Goal: Task Accomplishment & Management: Manage account settings

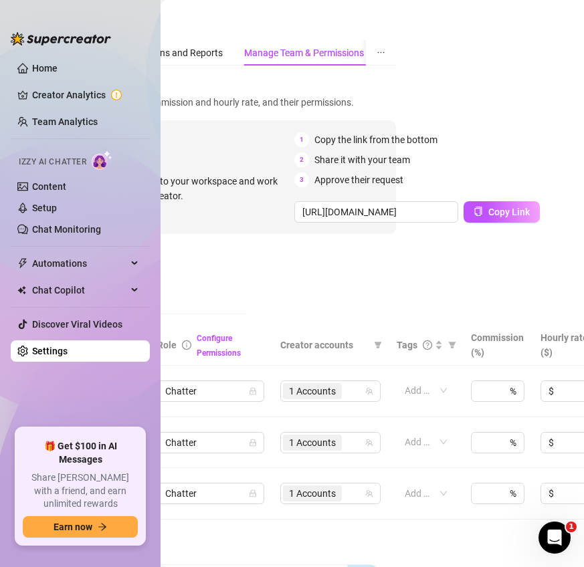
scroll to position [0, 195]
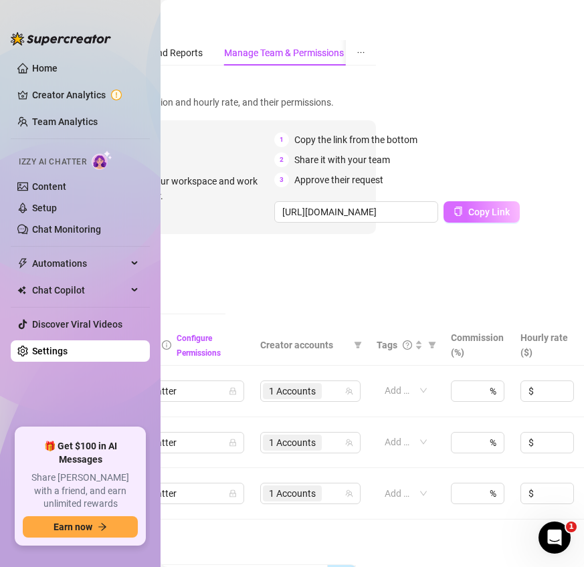
click at [488, 213] on span "Copy Link" at bounding box center [488, 212] width 41 height 11
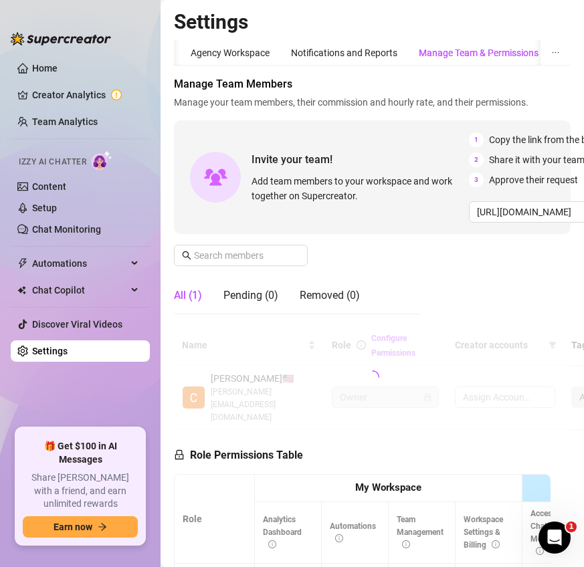
click at [497, 50] on div "Manage Team & Permissions" at bounding box center [479, 53] width 120 height 15
click at [484, 51] on div "Manage Team & Permissions" at bounding box center [479, 53] width 120 height 15
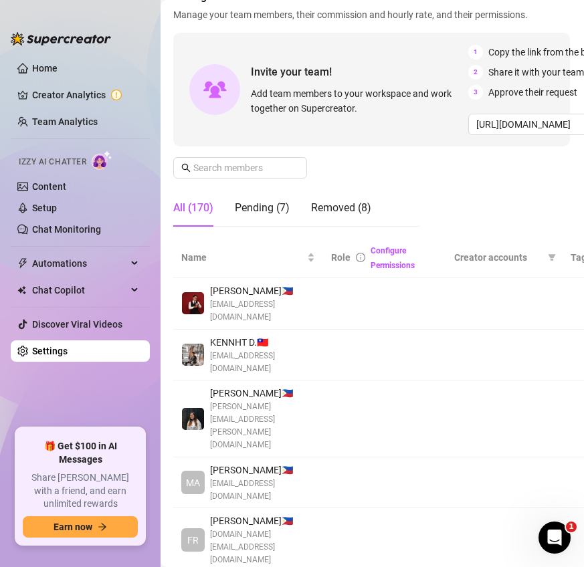
scroll to position [84, 1]
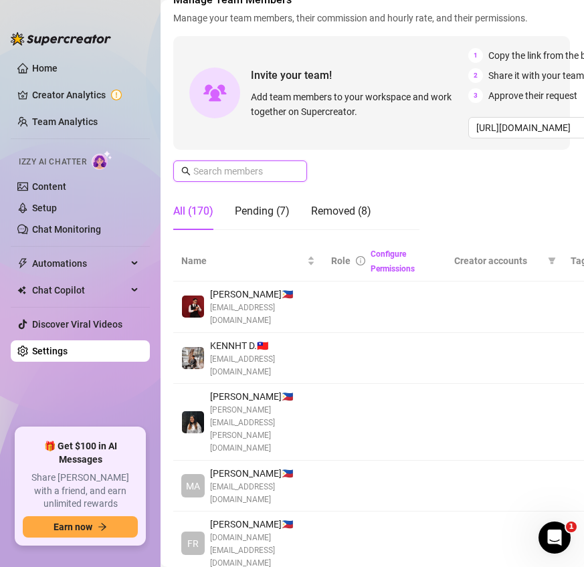
click at [205, 170] on input "text" at bounding box center [240, 171] width 95 height 15
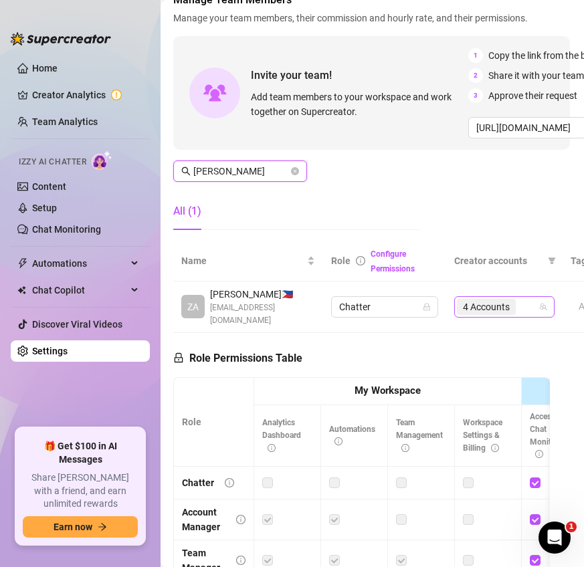
click at [527, 306] on div "4 Accounts" at bounding box center [497, 307] width 81 height 19
type input "zade"
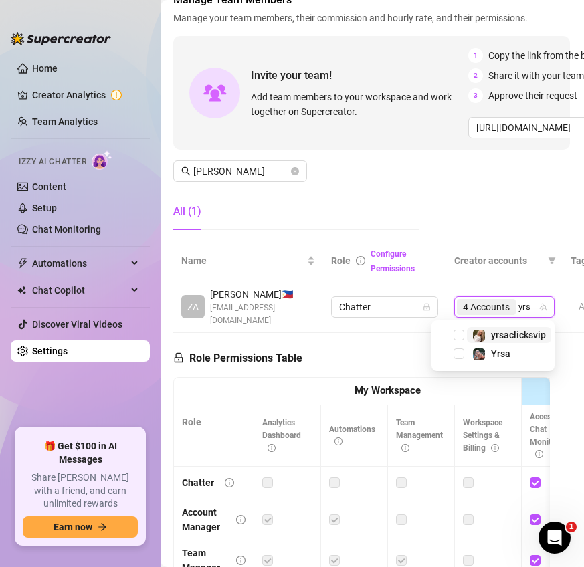
type input "yrsa"
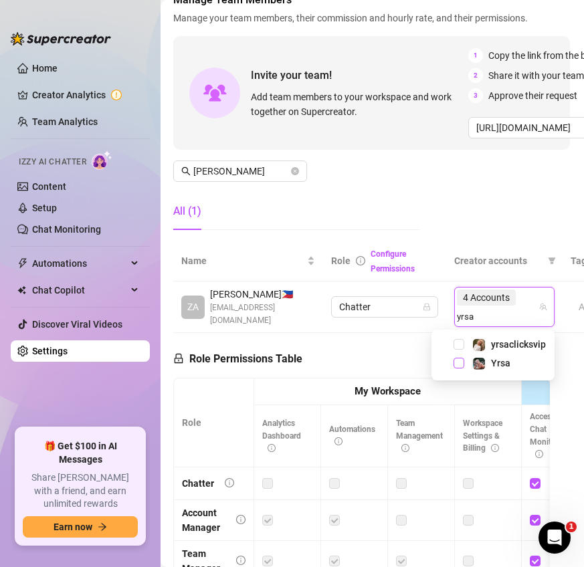
click at [460, 362] on span "Select tree node" at bounding box center [459, 363] width 11 height 11
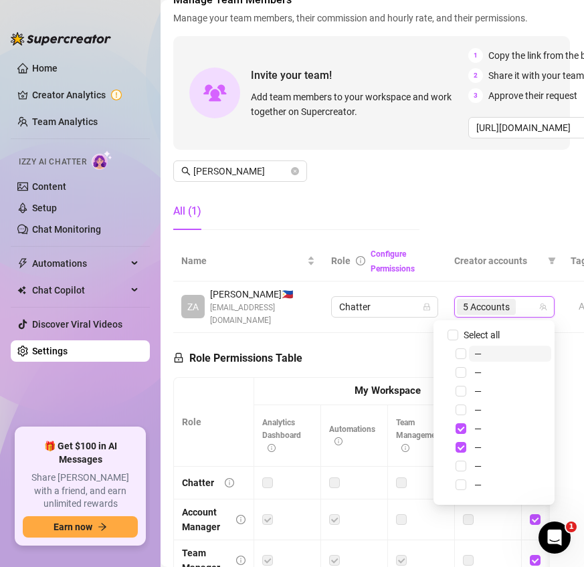
click at [476, 218] on div "Manage Team Members Manage your team members, their commission and hourly rate,…" at bounding box center [371, 116] width 397 height 249
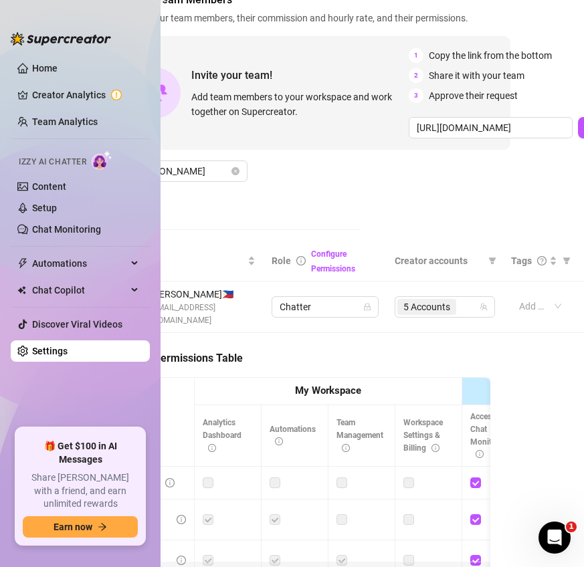
scroll to position [84, 59]
click at [422, 306] on span "5 Accounts" at bounding box center [428, 307] width 47 height 15
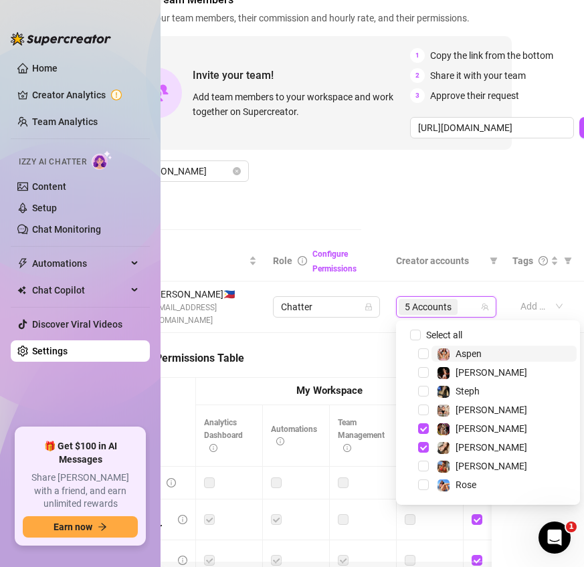
click at [457, 182] on div "Manage Team Members Manage your team members, their commission and hourly rate,…" at bounding box center [313, 116] width 397 height 249
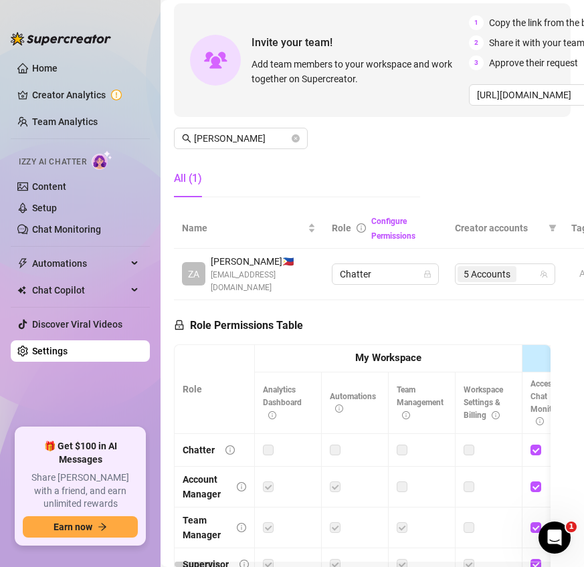
scroll to position [129, 0]
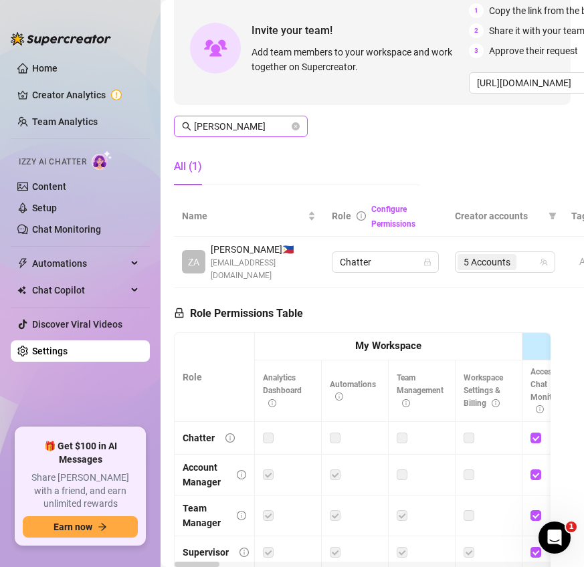
click at [290, 118] on span "zade" at bounding box center [241, 126] width 134 height 21
click at [293, 128] on icon "close-circle" at bounding box center [296, 126] width 8 height 8
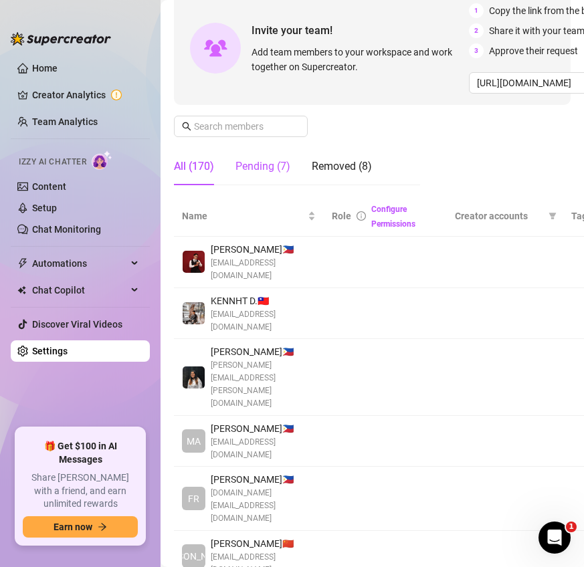
click at [273, 165] on div "Pending (7)" at bounding box center [263, 167] width 55 height 16
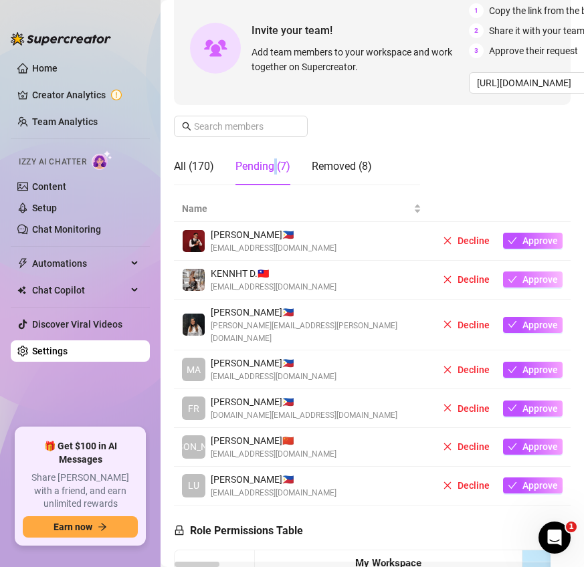
click at [532, 280] on span "Approve" at bounding box center [540, 279] width 35 height 11
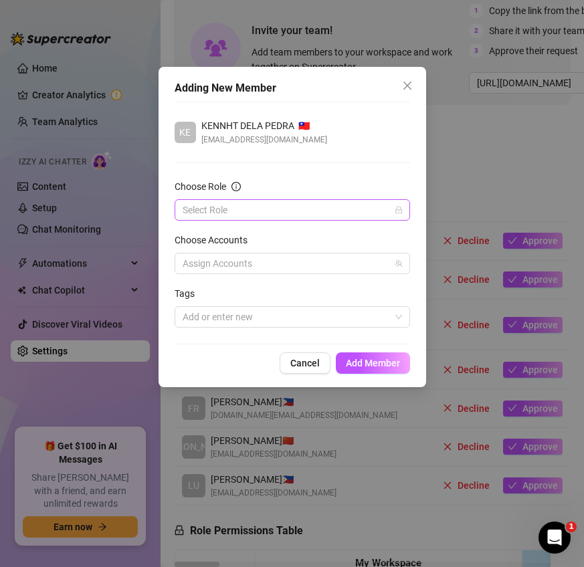
click at [329, 204] on input "Choose Role" at bounding box center [286, 210] width 207 height 20
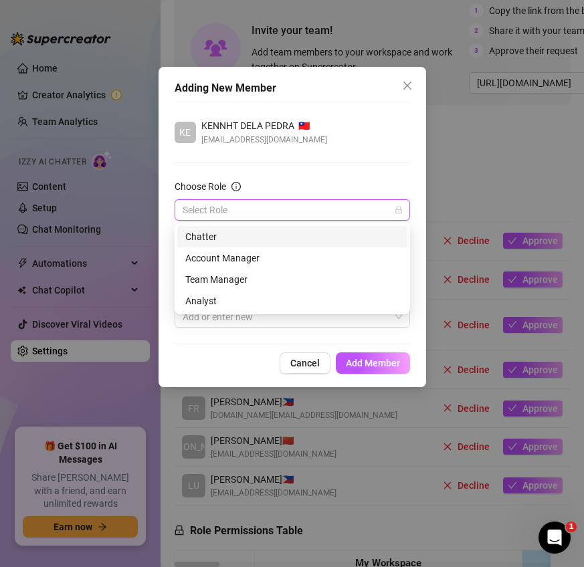
click at [241, 230] on div "Chatter" at bounding box center [292, 237] width 214 height 15
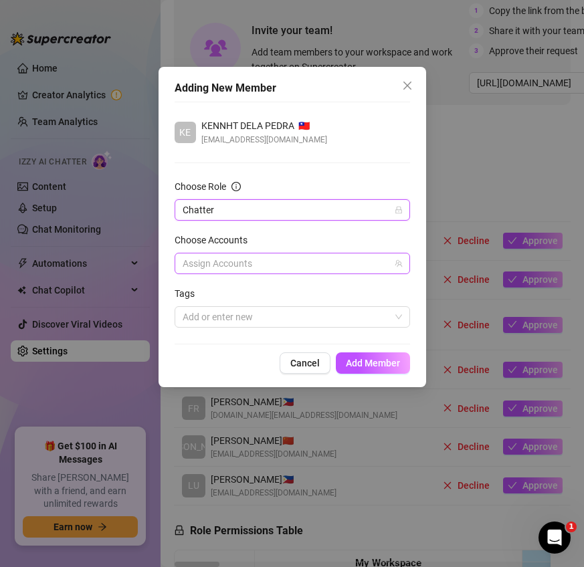
click at [304, 264] on div at bounding box center [285, 263] width 216 height 19
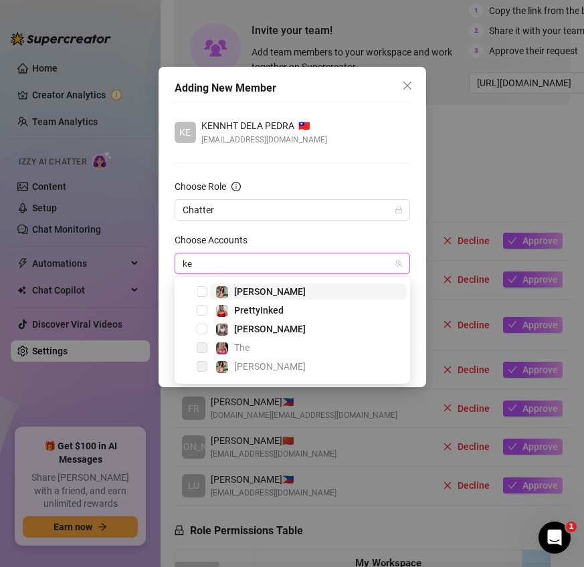
type input "k"
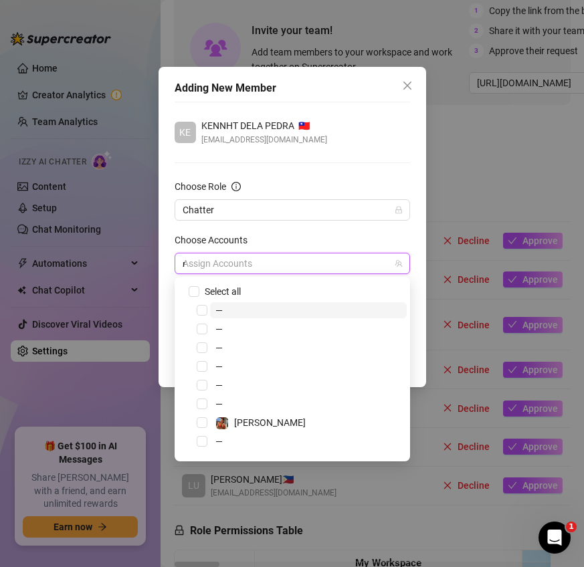
type input "me"
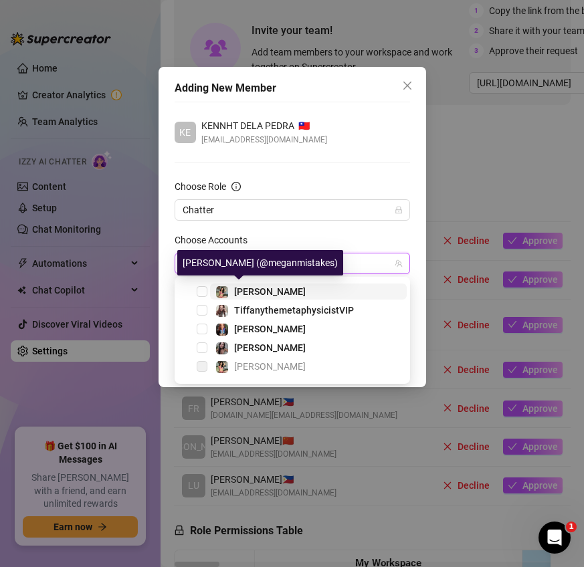
click at [238, 285] on div "[PERSON_NAME]" at bounding box center [270, 292] width 72 height 16
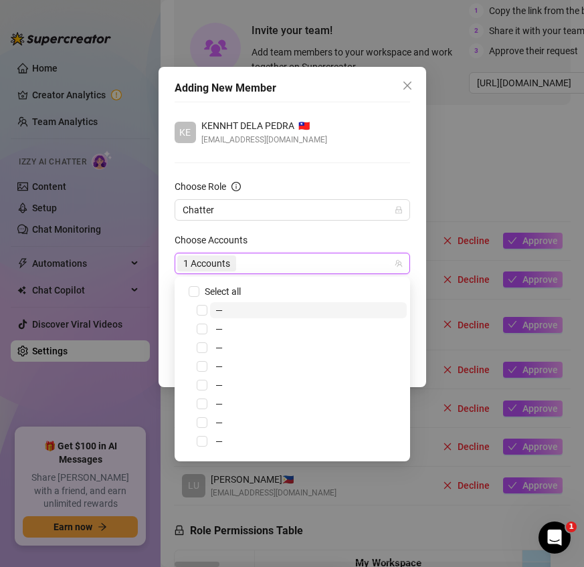
click at [339, 155] on div "KE KENNHT DELA PEDRA 🇹🇼 kennthdelapedra@gmail.com Choose Role Chatter Choose Ac…" at bounding box center [293, 223] width 236 height 243
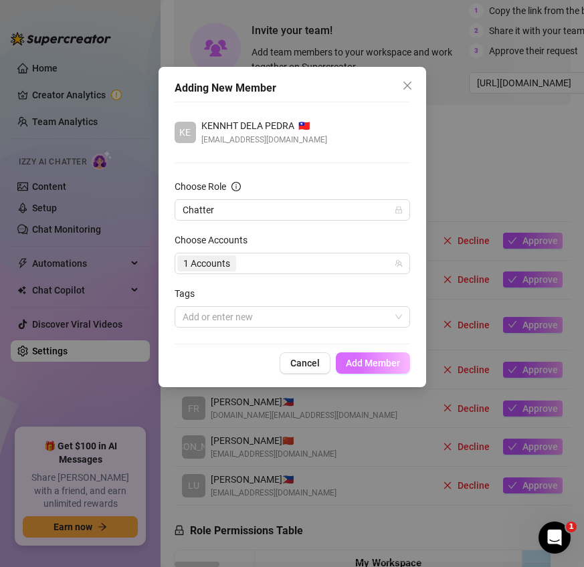
click at [377, 363] on span "Add Member" at bounding box center [373, 363] width 54 height 11
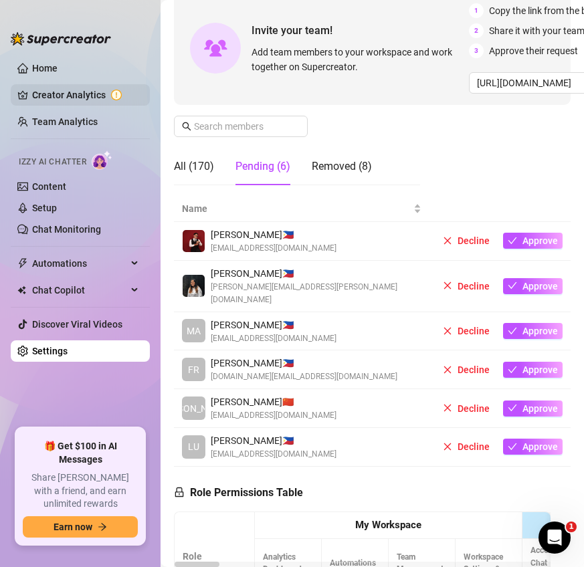
click at [78, 100] on link "Creator Analytics" at bounding box center [85, 94] width 107 height 21
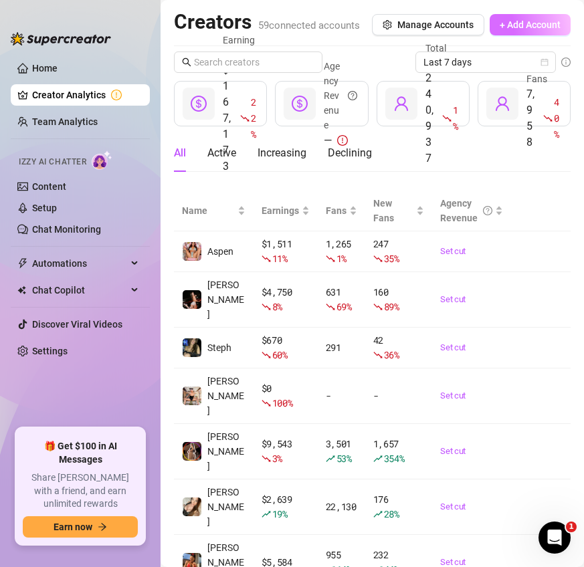
click at [535, 24] on span "+ Add Account" at bounding box center [530, 24] width 61 height 11
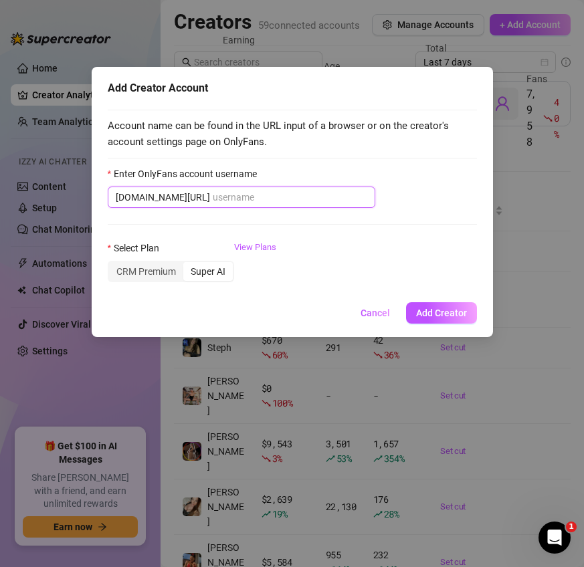
click at [252, 197] on input "Enter OnlyFans account username" at bounding box center [290, 197] width 155 height 15
paste input "fitt4pleasurefree"
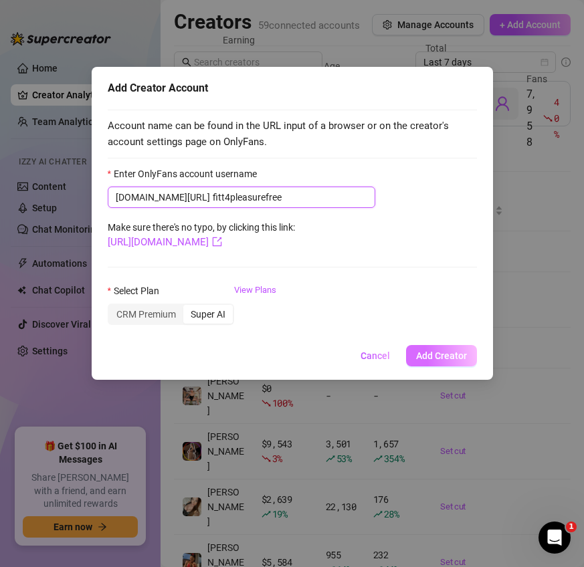
type input "fitt4pleasurefree"
click at [454, 361] on span "Add Creator" at bounding box center [441, 356] width 51 height 11
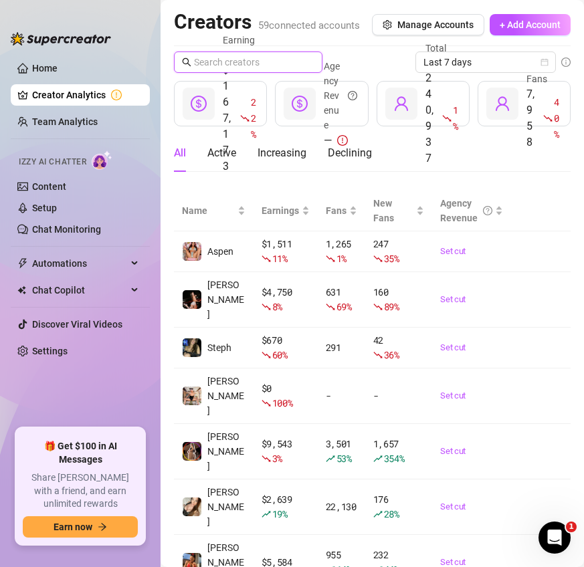
click at [258, 62] on input "text" at bounding box center [249, 62] width 110 height 15
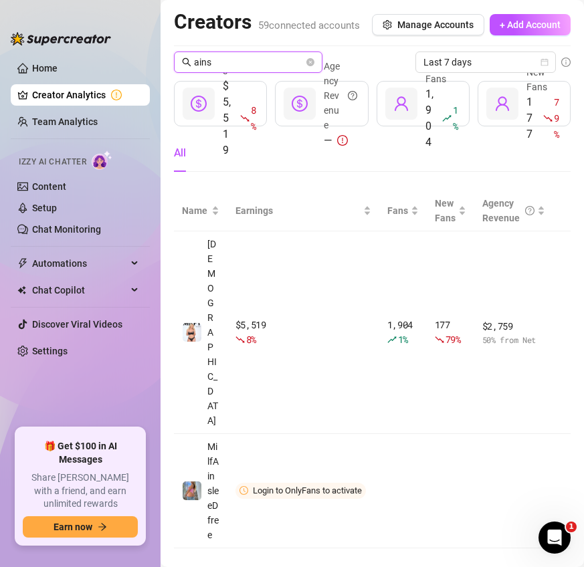
type input "ains"
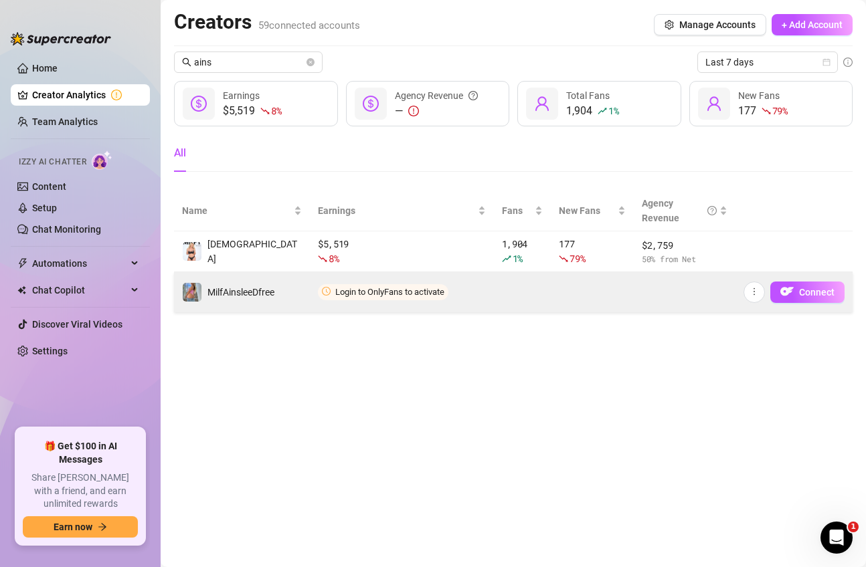
click at [584, 290] on td at bounding box center [592, 292] width 82 height 40
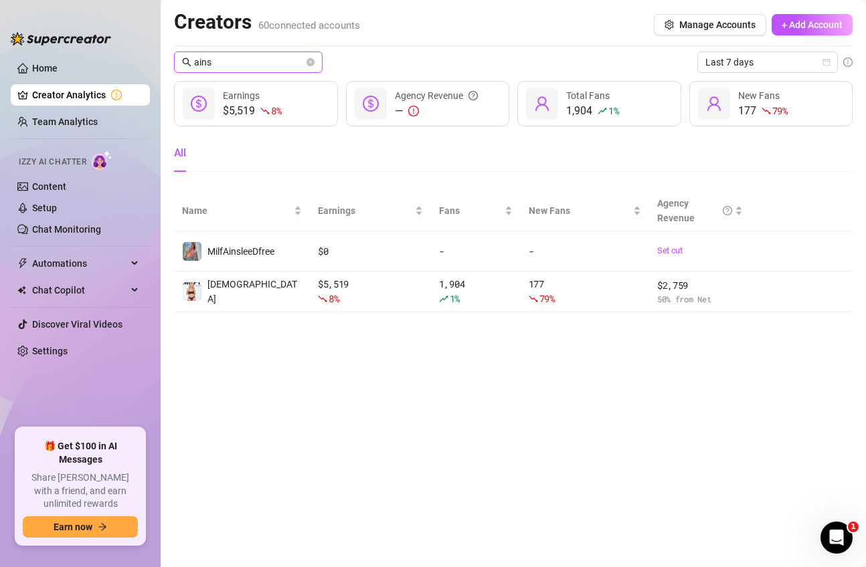
click at [262, 62] on input "ains" at bounding box center [249, 62] width 110 height 15
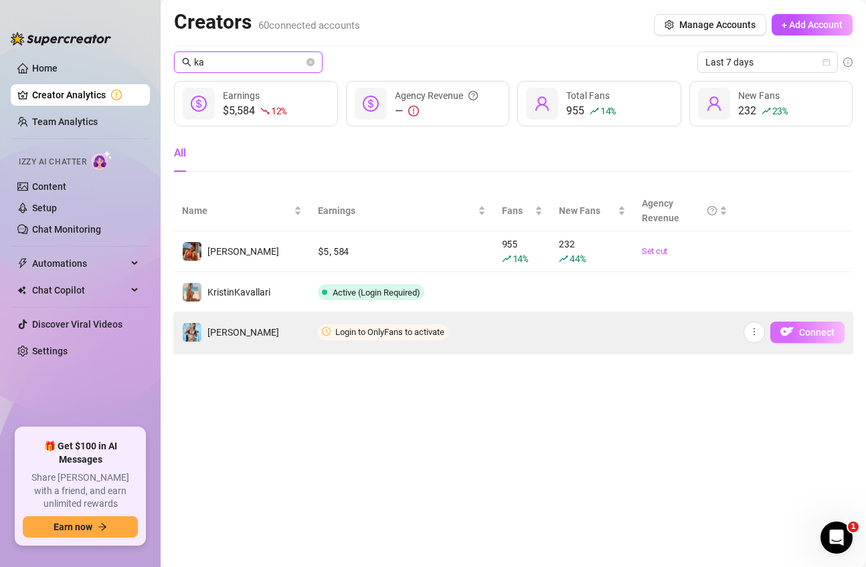
type input "ka"
click at [584, 334] on span "Connect" at bounding box center [816, 332] width 35 height 11
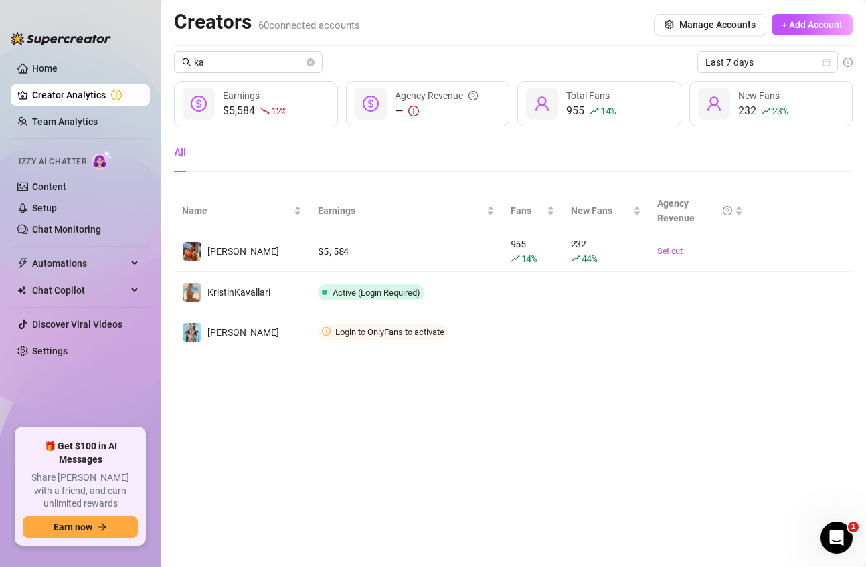
click at [444, 39] on div "Creators 60 connected accounts Manage Accounts + Add Account" at bounding box center [513, 24] width 679 height 31
click at [308, 62] on icon "close-circle" at bounding box center [310, 62] width 8 height 8
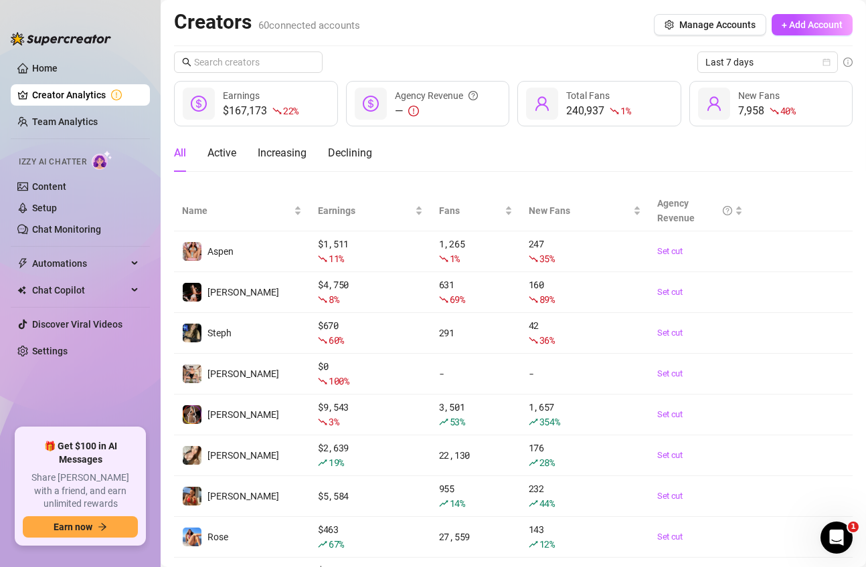
click at [485, 33] on div "Creators 60 connected accounts Manage Accounts + Add Account" at bounding box center [513, 24] width 679 height 31
click at [66, 351] on link "Settings" at bounding box center [49, 351] width 35 height 11
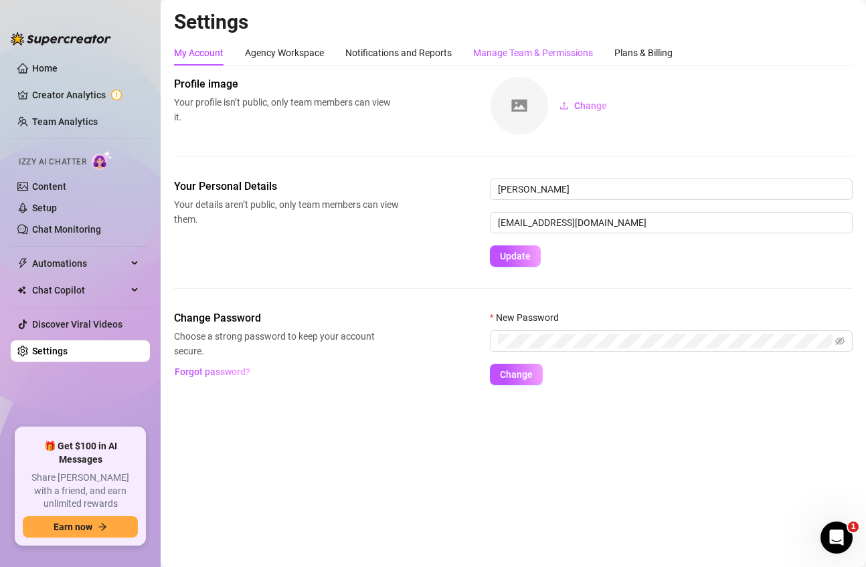
click at [531, 57] on div "Manage Team & Permissions" at bounding box center [533, 53] width 120 height 15
click at [533, 55] on div "Manage Team & Permissions" at bounding box center [533, 53] width 120 height 15
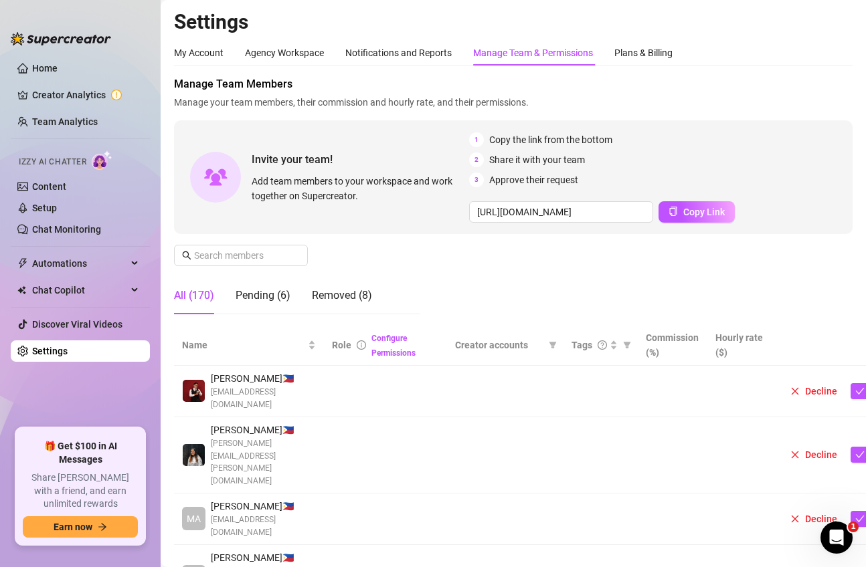
click at [478, 290] on div "Manage Team Members Manage your team members, their commission and hourly rate,…" at bounding box center [513, 200] width 679 height 249
click at [286, 288] on div "Pending (6)" at bounding box center [263, 296] width 55 height 16
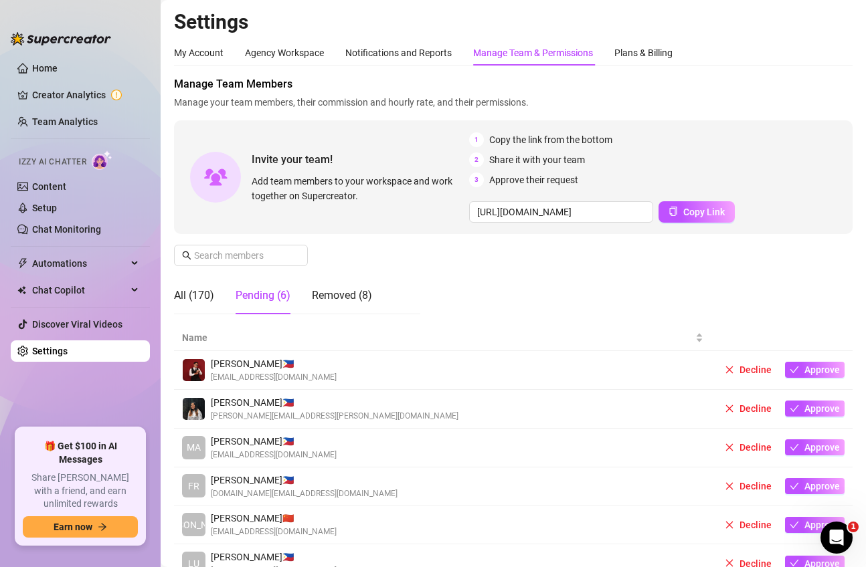
click at [445, 244] on div "Manage Team Members Manage your team members, their commission and hourly rate,…" at bounding box center [513, 200] width 679 height 249
click at [189, 296] on div "All (170)" at bounding box center [194, 296] width 40 height 16
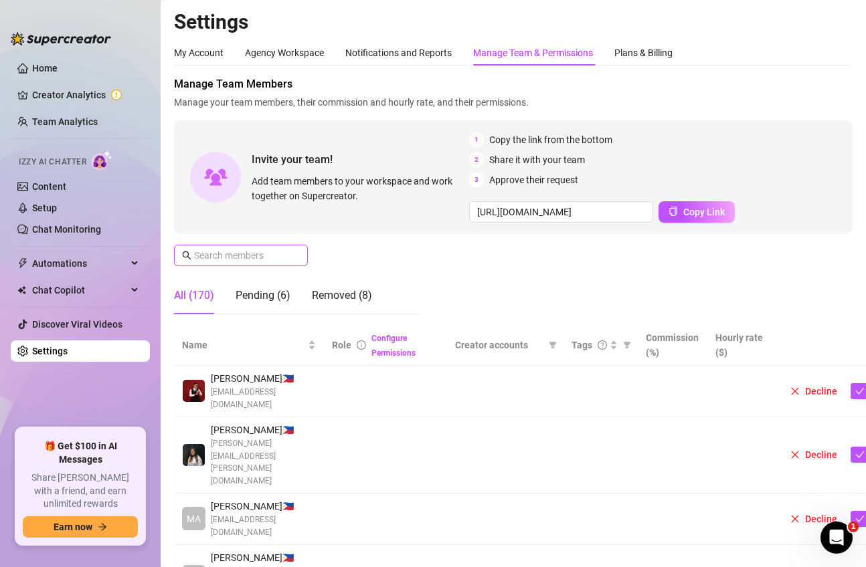
click at [246, 256] on input "text" at bounding box center [241, 255] width 95 height 15
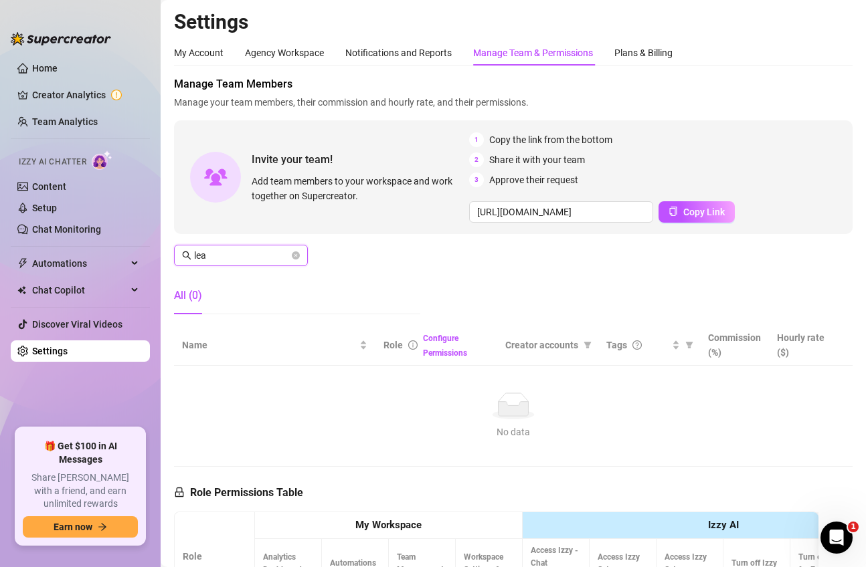
type input "lea"
click at [297, 256] on icon "close-circle" at bounding box center [296, 256] width 8 height 8
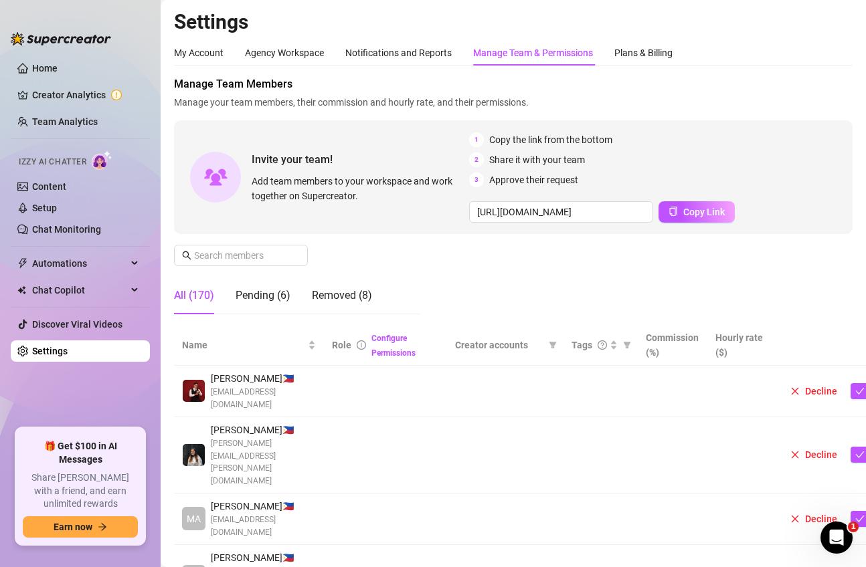
click at [488, 261] on div "Manage Team Members Manage your team members, their commission and hourly rate,…" at bounding box center [513, 200] width 679 height 249
click at [274, 288] on div "Pending (6)" at bounding box center [263, 296] width 55 height 16
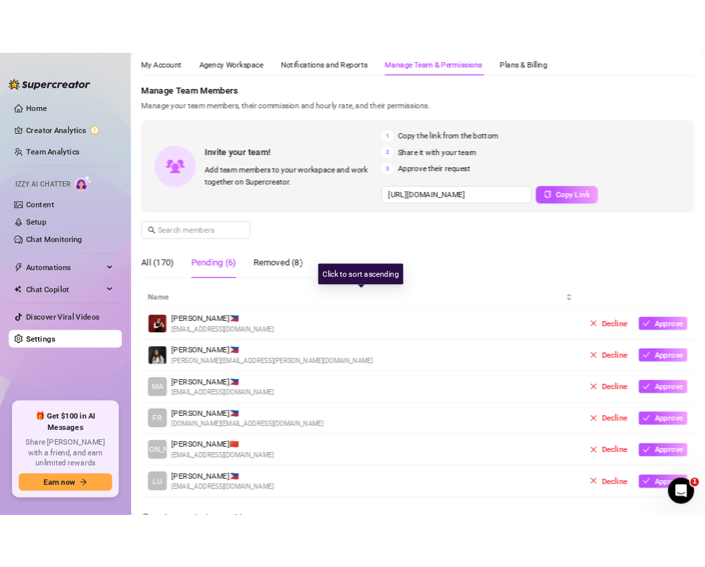
scroll to position [39, 0]
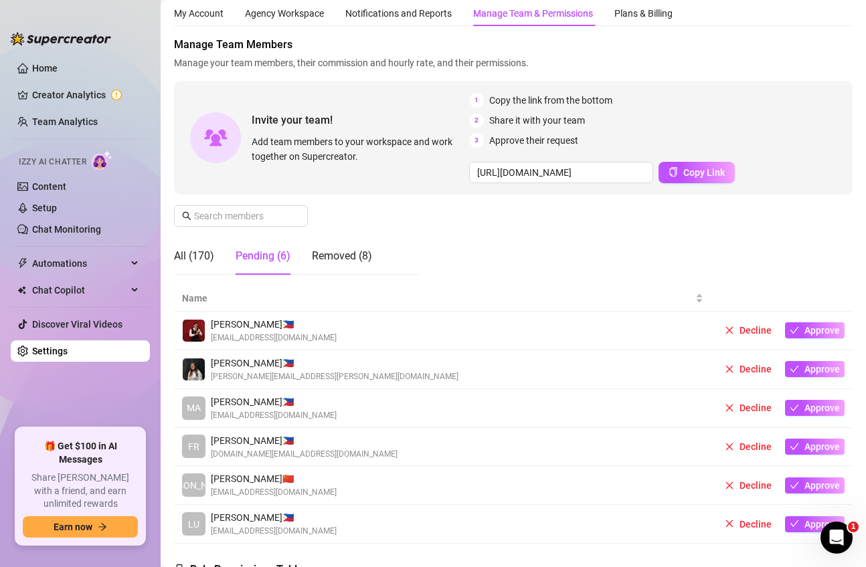
click at [488, 244] on div "Manage Team Members Manage your team members, their commission and hourly rate,…" at bounding box center [513, 161] width 679 height 249
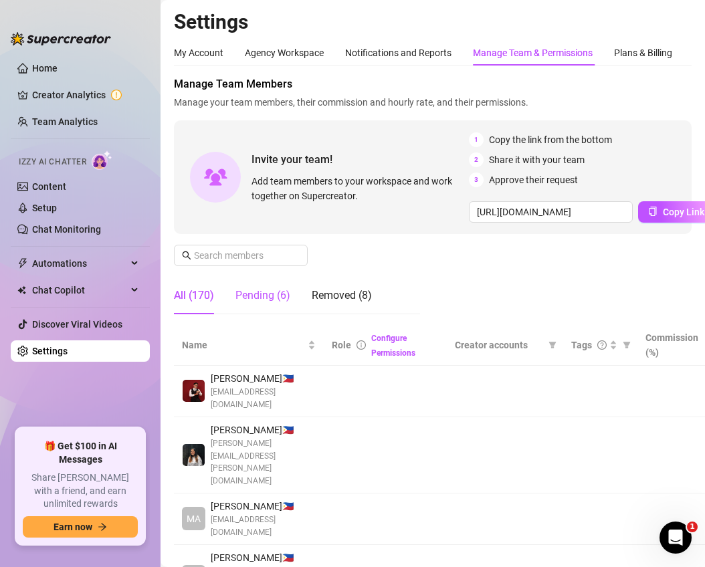
click at [266, 294] on div "Pending (6)" at bounding box center [263, 296] width 55 height 16
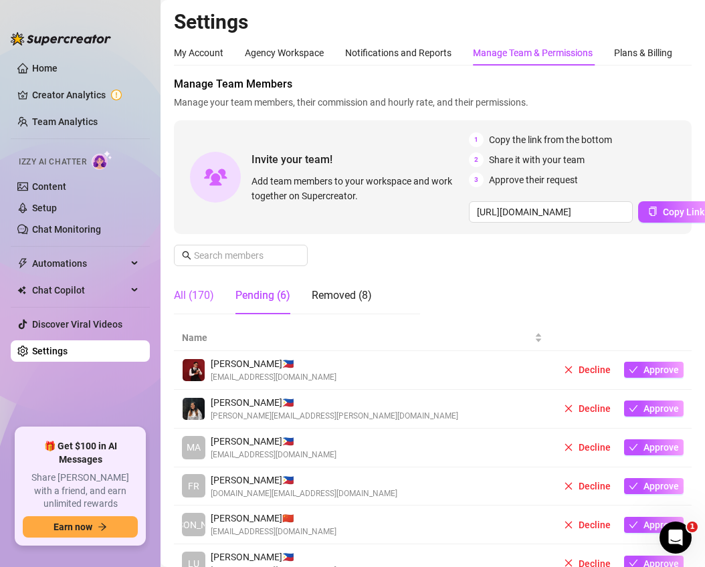
click at [195, 296] on div "All (170)" at bounding box center [194, 296] width 40 height 16
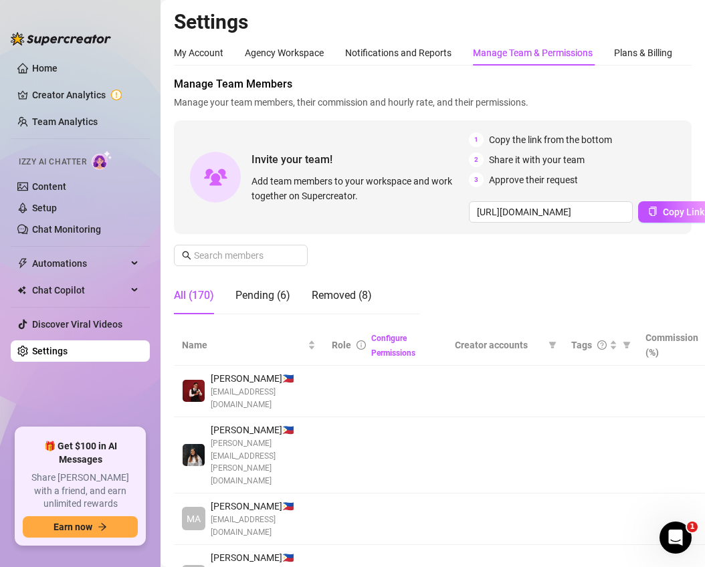
click at [192, 300] on div "All (170)" at bounding box center [194, 296] width 40 height 16
click at [234, 252] on input "text" at bounding box center [241, 255] width 95 height 15
click at [265, 262] on input "text" at bounding box center [241, 255] width 95 height 15
paste input "RyzeC0ffee#2025"
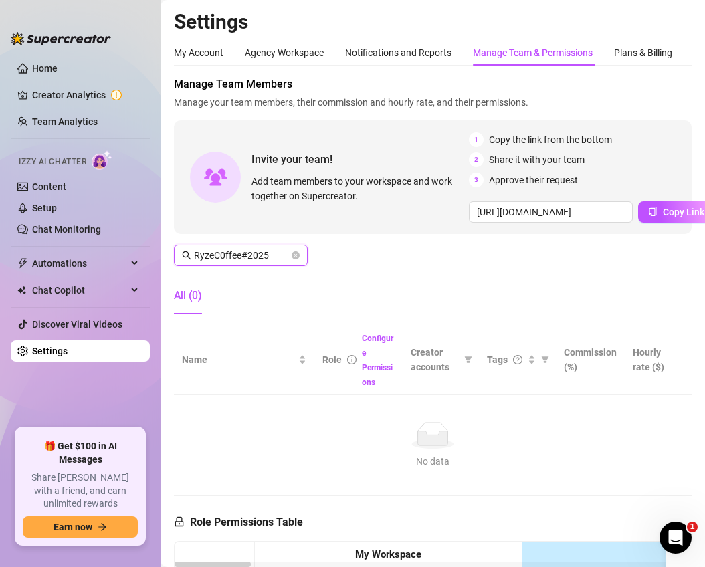
type input "RyzeC0ffee#2025"
click at [296, 260] on span at bounding box center [296, 255] width 8 height 15
click at [296, 253] on icon "close-circle" at bounding box center [296, 256] width 8 height 8
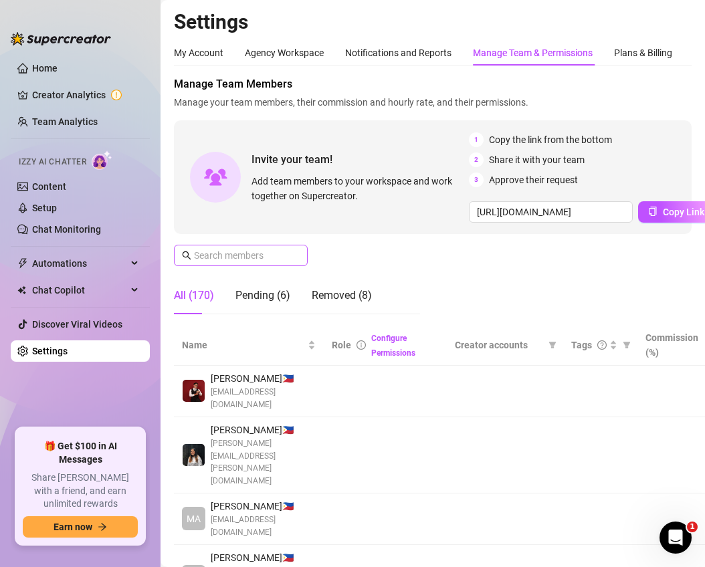
click at [292, 253] on span at bounding box center [296, 255] width 8 height 15
click at [250, 260] on input "text" at bounding box center [241, 255] width 95 height 15
paste input "lfeliciano776@gmail.com"
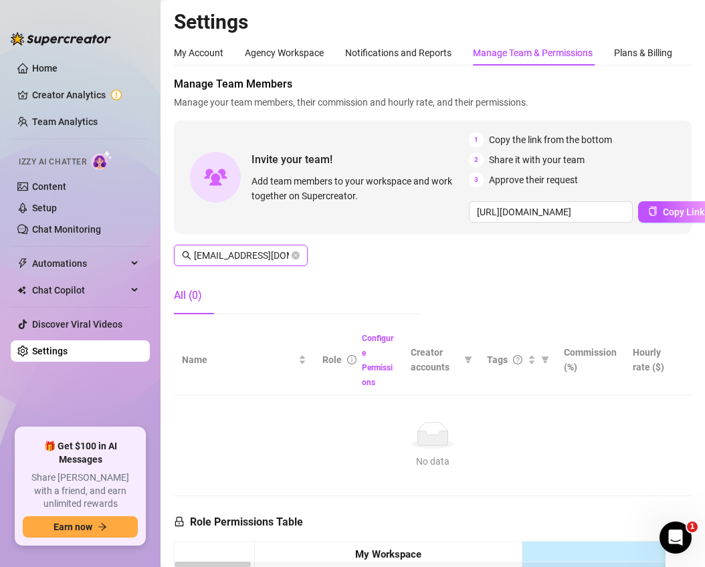
scroll to position [0, 11]
type input "lfeliciano776@gmail.com"
click at [302, 252] on span "lfeliciano776@gmail.com" at bounding box center [241, 255] width 134 height 21
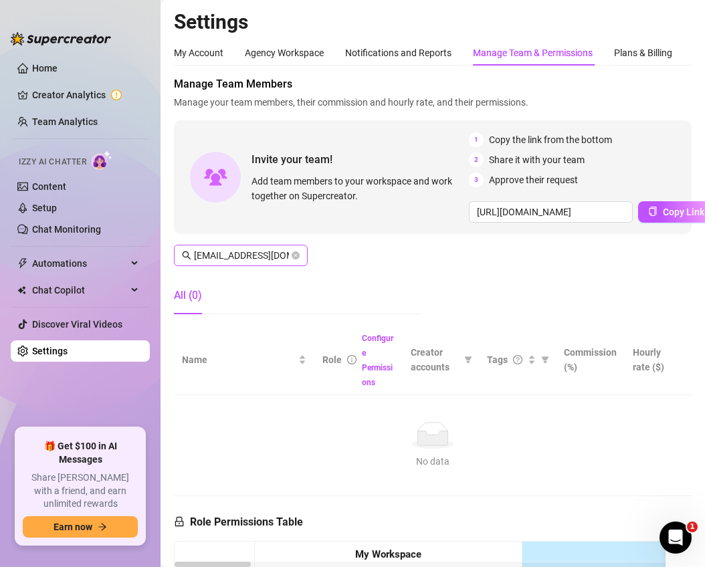
click at [300, 252] on span "lfeliciano776@gmail.com" at bounding box center [241, 255] width 134 height 21
click at [295, 252] on icon "close-circle" at bounding box center [296, 256] width 8 height 8
click at [295, 252] on span at bounding box center [296, 255] width 8 height 15
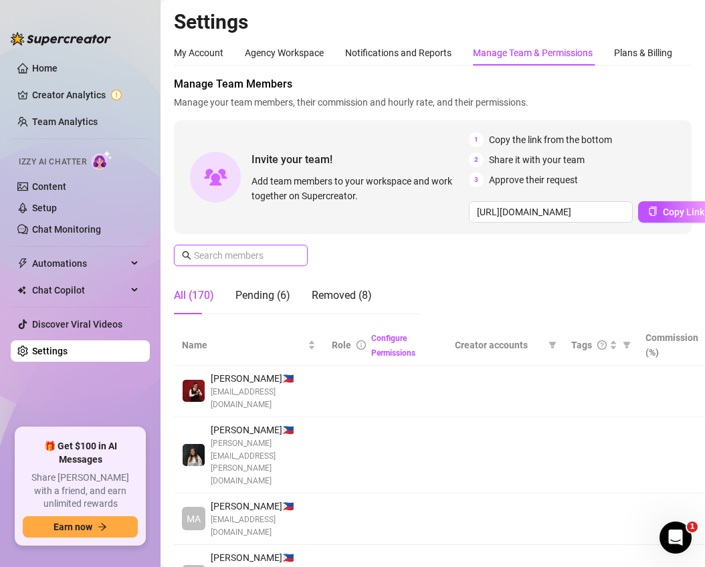
scroll to position [0, 0]
click at [255, 257] on input "text" at bounding box center [241, 255] width 95 height 15
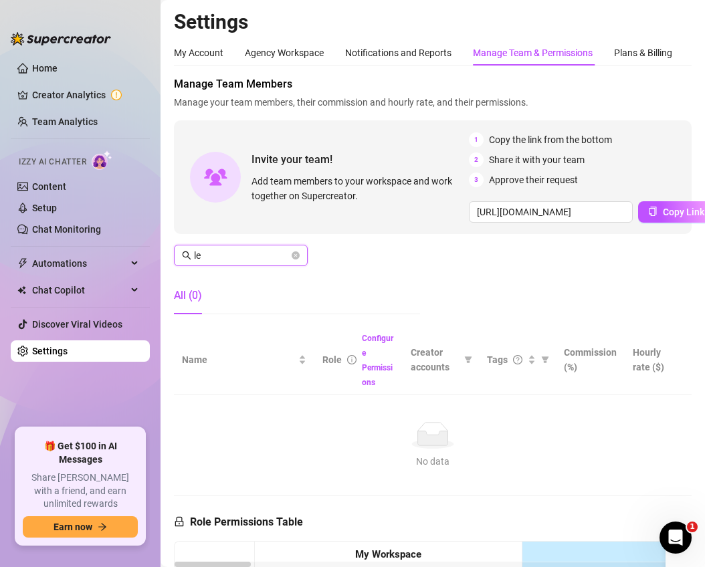
type input "le"
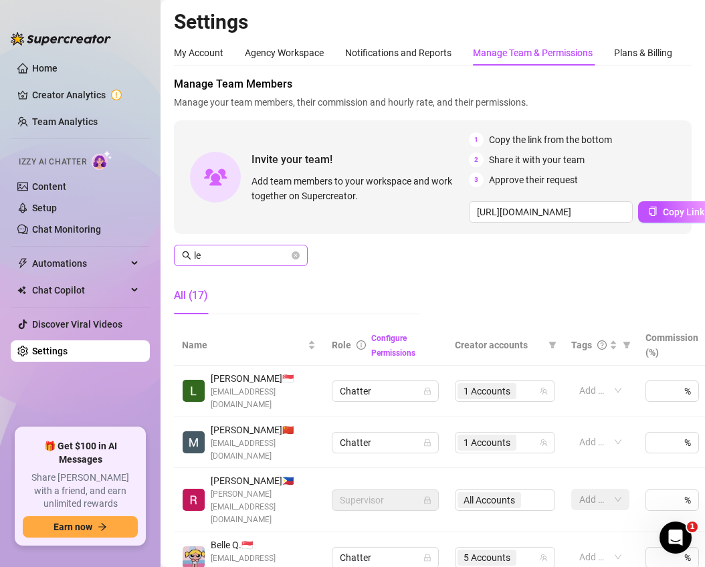
click at [290, 258] on span "le" at bounding box center [241, 255] width 134 height 21
click at [292, 258] on icon "close-circle" at bounding box center [296, 256] width 8 height 8
click at [292, 258] on span at bounding box center [296, 255] width 8 height 15
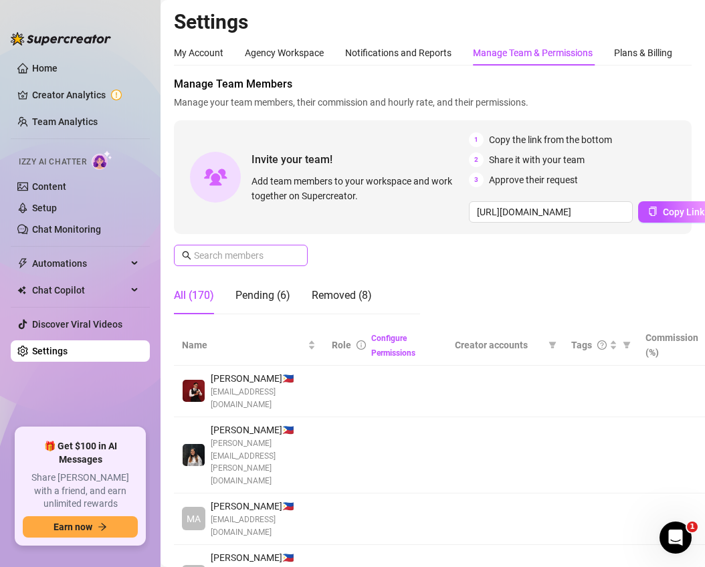
click at [251, 264] on span at bounding box center [241, 255] width 134 height 21
click at [250, 258] on input "text" at bounding box center [241, 255] width 95 height 15
paste input "lfeliciano776@gmail.com"
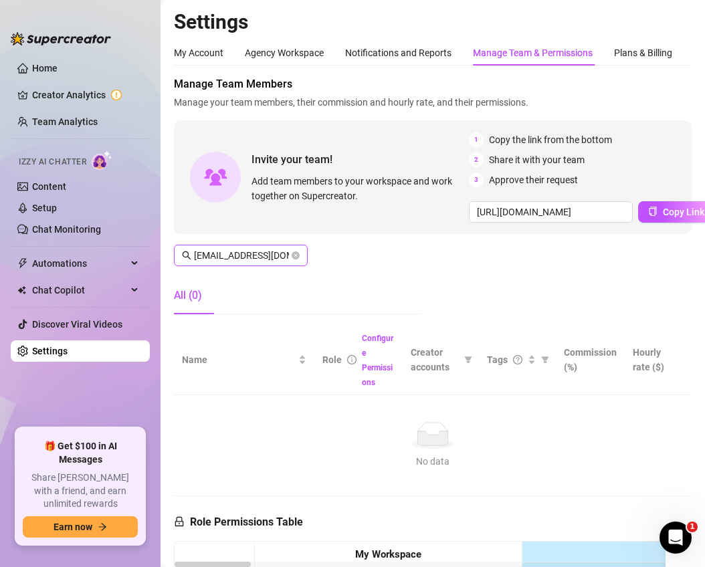
scroll to position [0, 11]
type input "lfeliciano776@gmail.com"
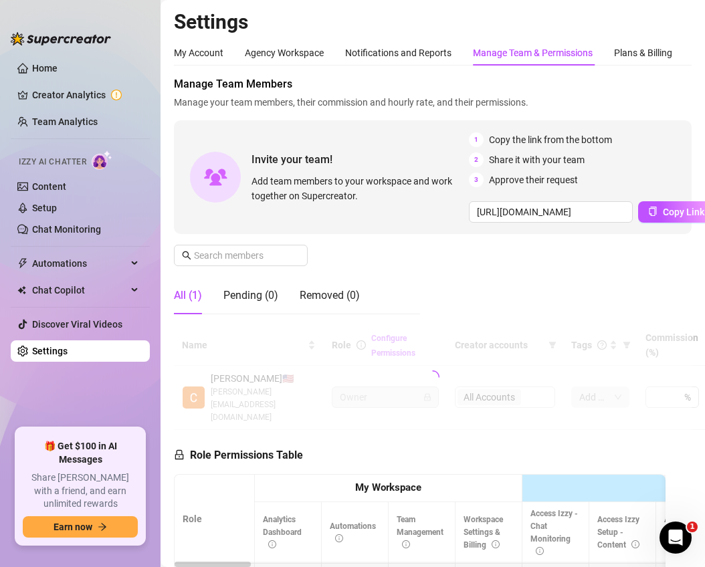
click at [523, 52] on div "Manage Team & Permissions" at bounding box center [533, 53] width 120 height 15
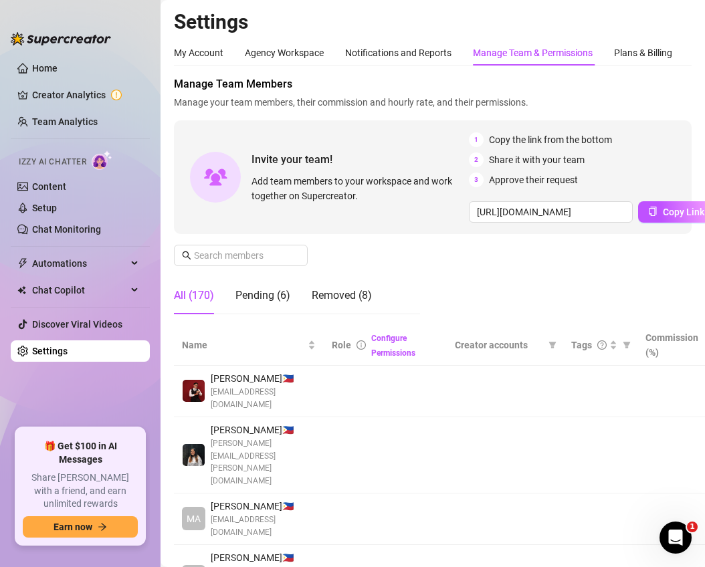
click at [523, 52] on div "Manage Team & Permissions" at bounding box center [533, 53] width 120 height 15
click at [254, 294] on div "Pending (6)" at bounding box center [263, 296] width 55 height 16
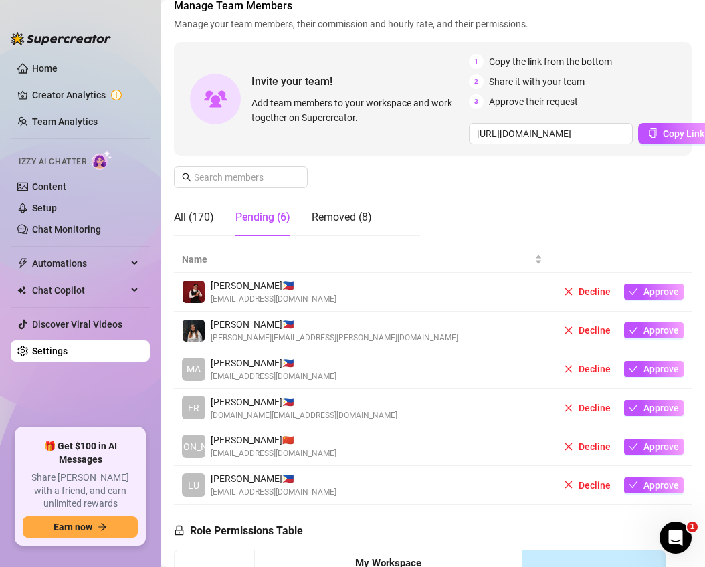
scroll to position [94, 0]
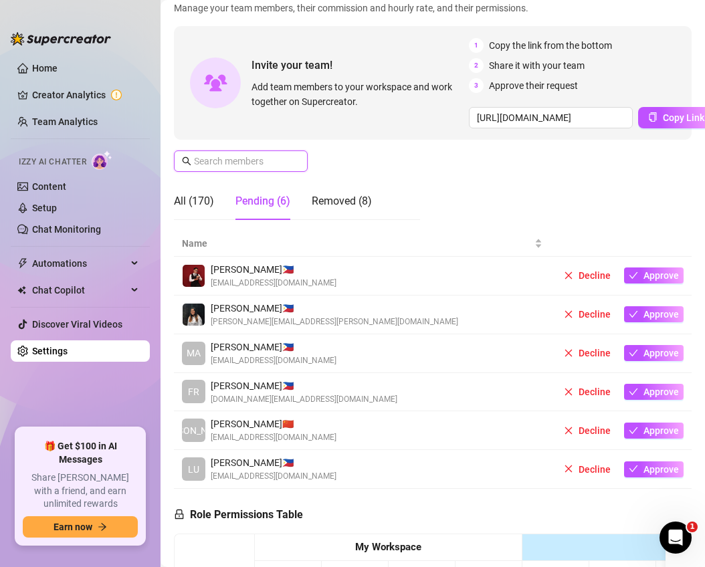
click at [263, 157] on input "text" at bounding box center [241, 161] width 95 height 15
paste input "lfeliciano776@gmail.com"
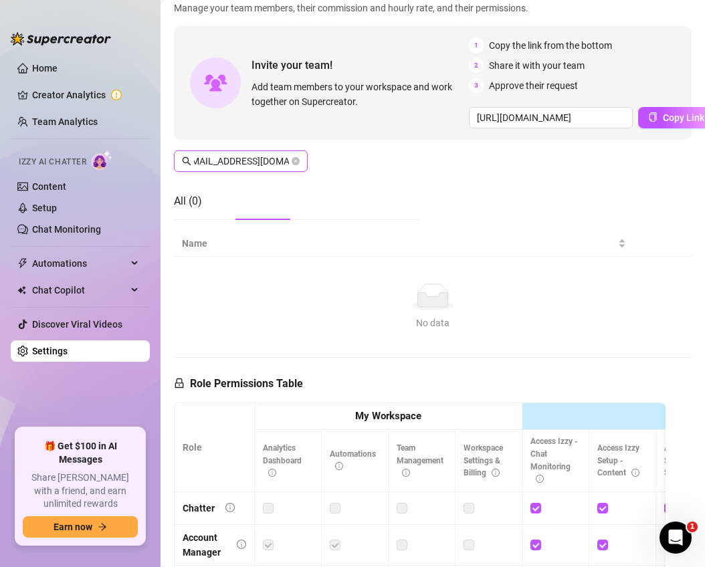
scroll to position [0, 0]
click at [269, 160] on input "lfeliciano776@gmail.com" at bounding box center [241, 161] width 95 height 15
click at [197, 159] on input "lfeliciano776@gmail.com" at bounding box center [241, 161] width 95 height 15
type input "lfeliciano776@gmail.com"
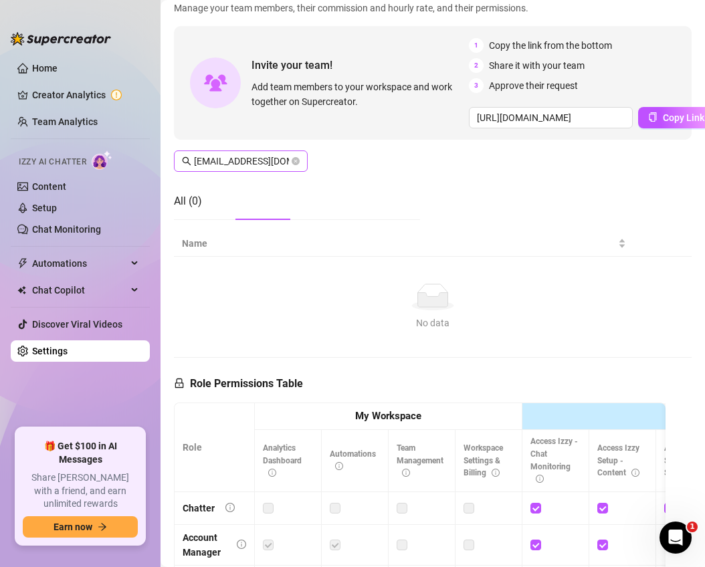
click at [295, 156] on span at bounding box center [296, 161] width 8 height 15
click at [298, 162] on icon "close-circle" at bounding box center [296, 161] width 8 height 8
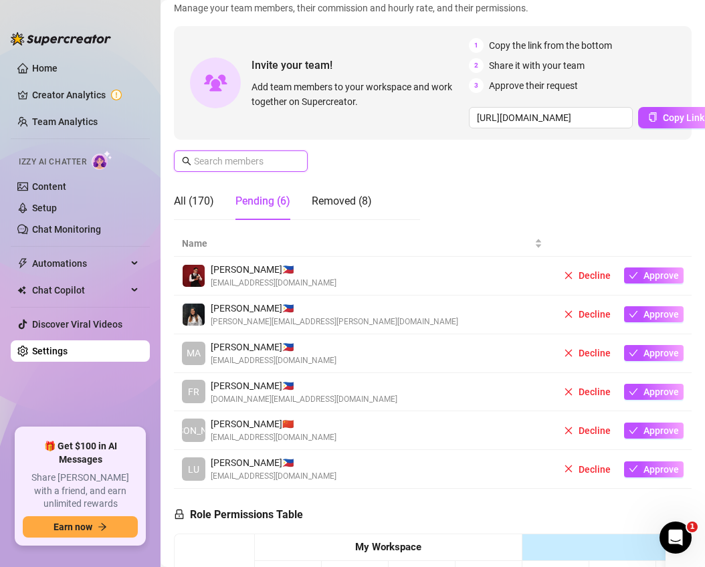
click at [271, 157] on input "text" at bounding box center [241, 161] width 95 height 15
paste input "lfeliciano776@gmail.com"
type input "lfeliciano776@gmail.com"
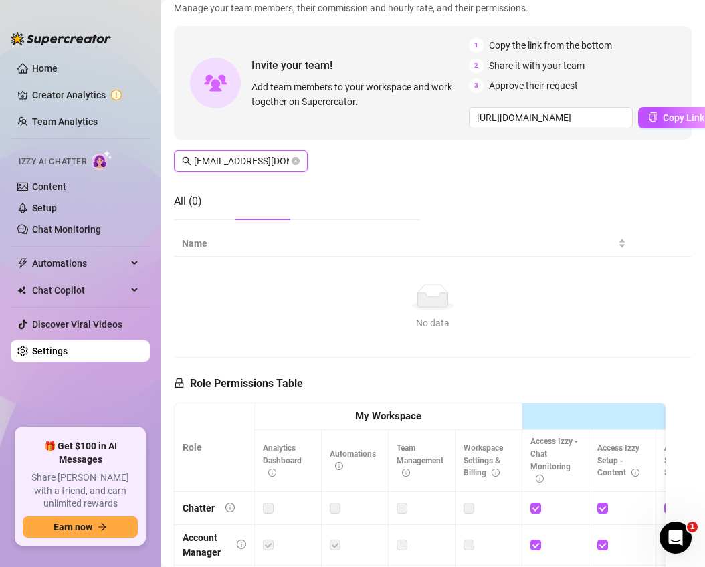
scroll to position [0, 11]
click at [294, 159] on icon "close-circle" at bounding box center [296, 161] width 8 height 8
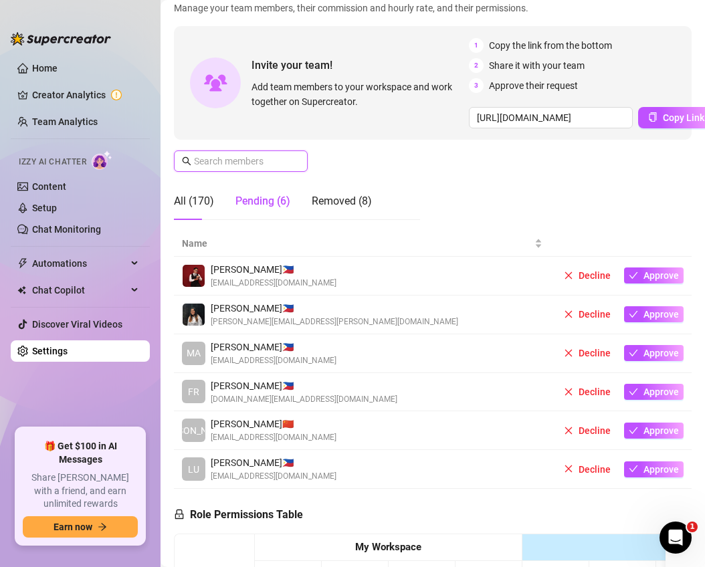
scroll to position [0, 0]
click at [268, 164] on input "text" at bounding box center [241, 161] width 95 height 15
click at [271, 165] on input "text" at bounding box center [241, 161] width 95 height 15
paste input "lfeliciano776@gmail.com"
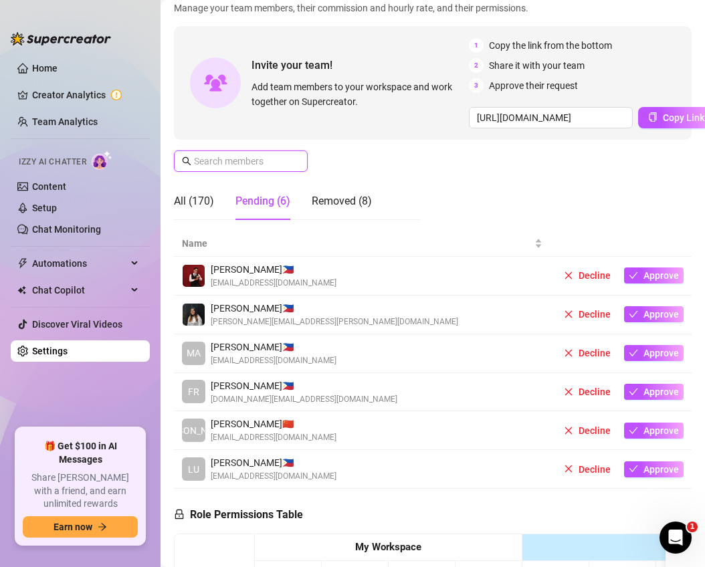
type input "lfeliciano776@gmail.com"
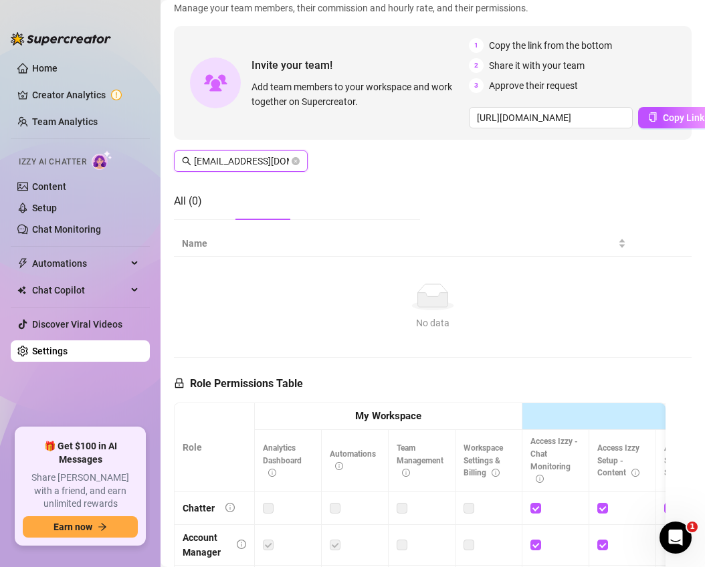
scroll to position [0, 11]
click at [297, 160] on icon "close-circle" at bounding box center [296, 161] width 8 height 8
click at [297, 160] on span at bounding box center [296, 161] width 8 height 15
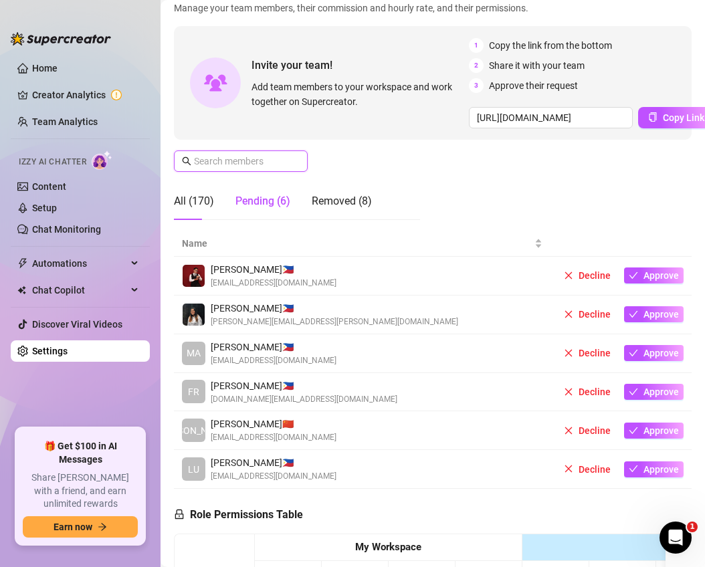
scroll to position [0, 0]
click at [187, 199] on div "All (170)" at bounding box center [194, 201] width 40 height 16
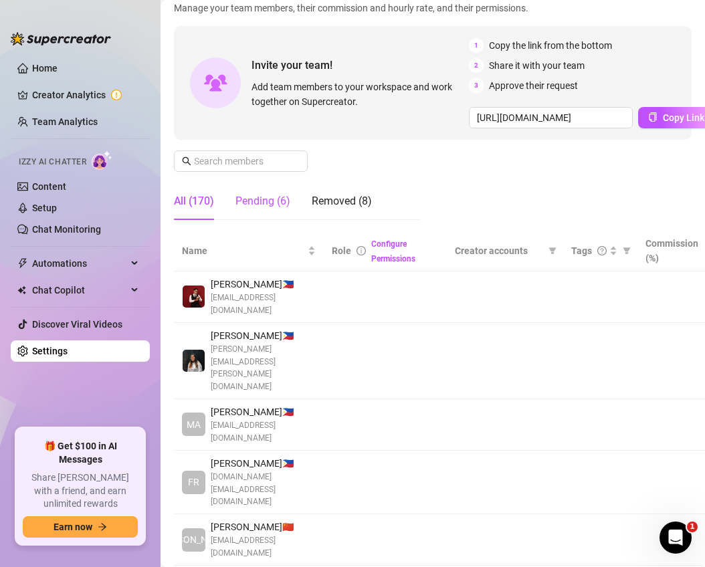
click at [258, 201] on div "Pending (6)" at bounding box center [263, 201] width 55 height 16
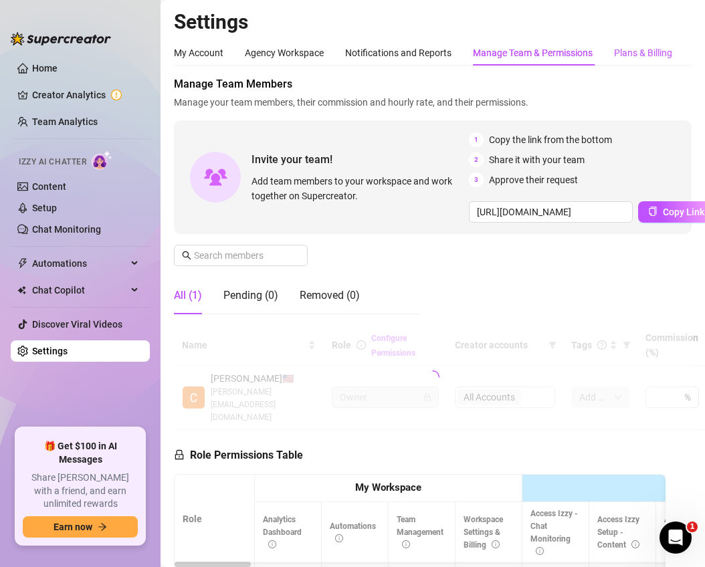
click at [632, 58] on div "Plans & Billing" at bounding box center [643, 53] width 58 height 15
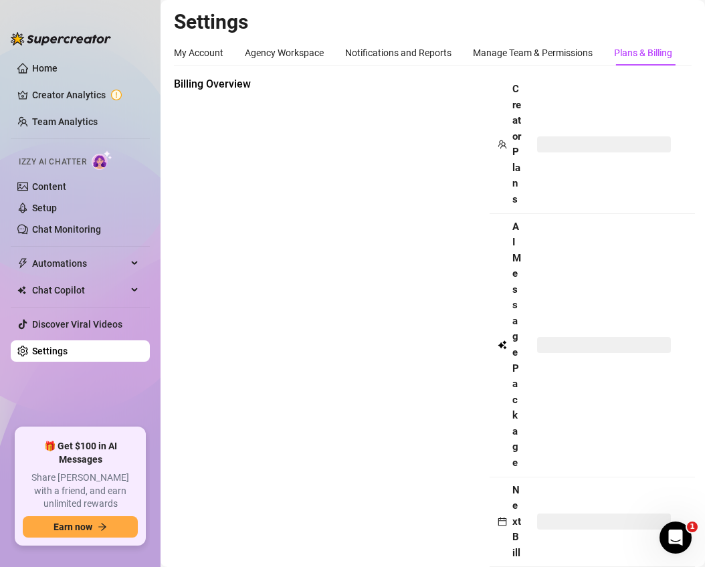
click at [632, 58] on div "Plans & Billing" at bounding box center [643, 53] width 58 height 15
click at [551, 52] on div "Manage Team & Permissions" at bounding box center [533, 53] width 120 height 15
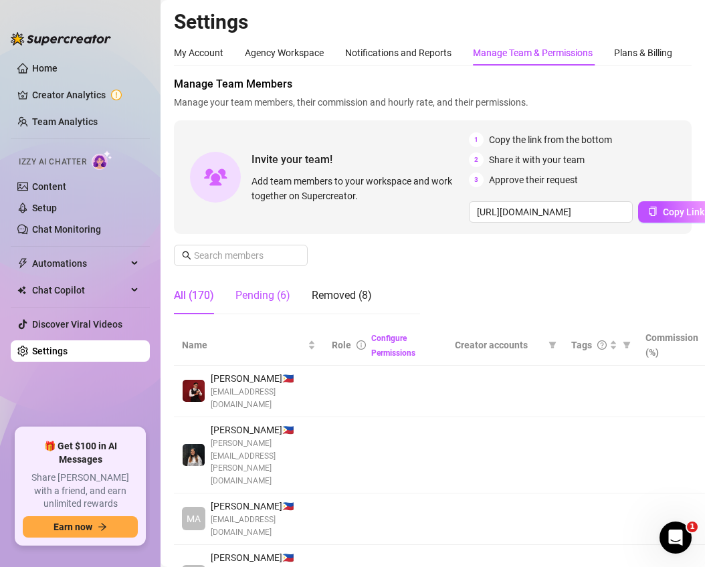
click at [278, 288] on div "Pending (6)" at bounding box center [263, 296] width 55 height 16
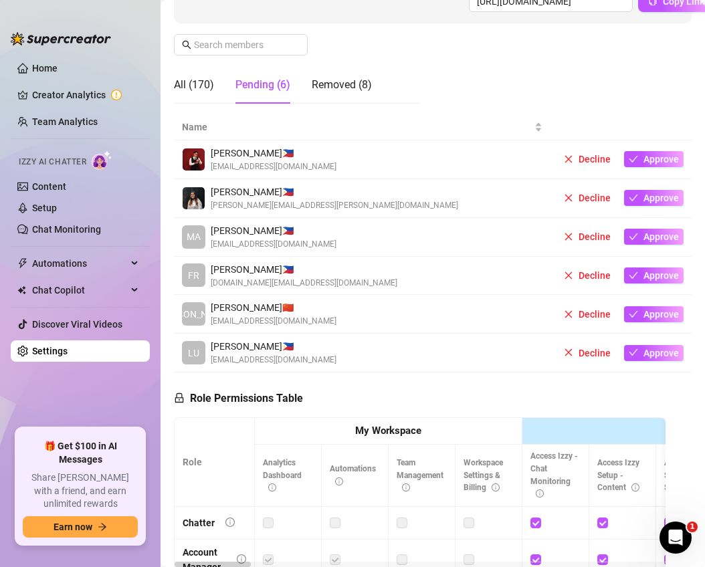
scroll to position [126, 0]
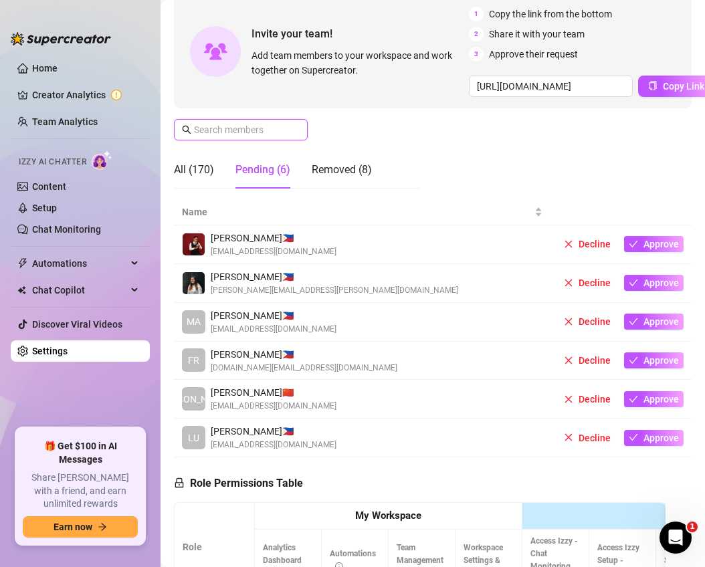
click at [243, 130] on input "text" at bounding box center [241, 129] width 95 height 15
paste input "lfeliciano776@gmail.com"
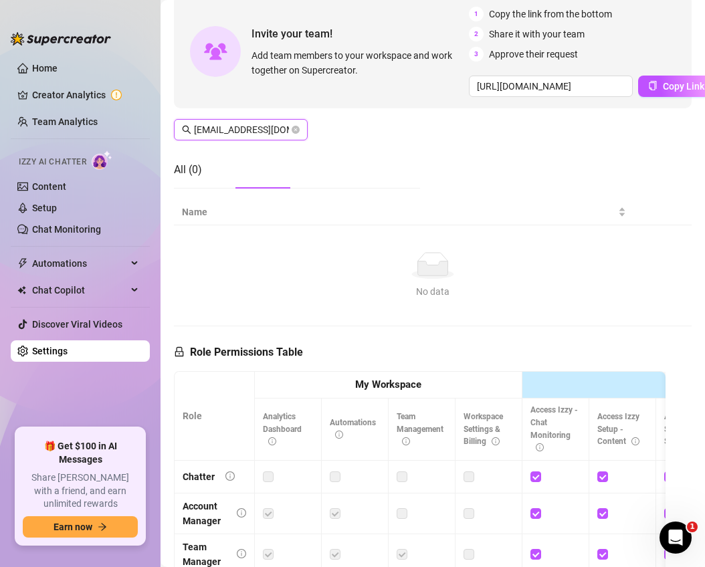
scroll to position [0, 11]
type input "lfeliciano776@gmail.com"
click at [689, 79] on button "Copy Link" at bounding box center [676, 86] width 76 height 21
click at [277, 128] on input "lfeliciano776@gmail.com" at bounding box center [241, 129] width 95 height 15
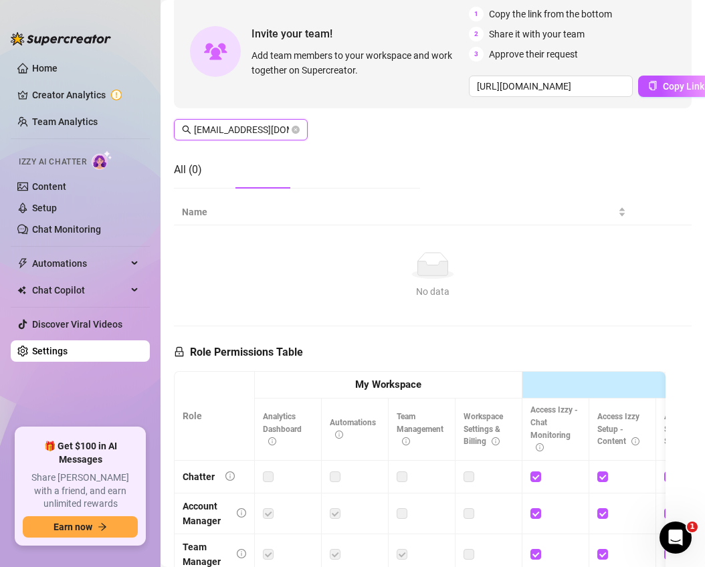
click at [277, 128] on input "lfeliciano776@gmail.com" at bounding box center [241, 129] width 95 height 15
click at [287, 129] on input "lfeliciano776@gmail.com" at bounding box center [241, 129] width 95 height 15
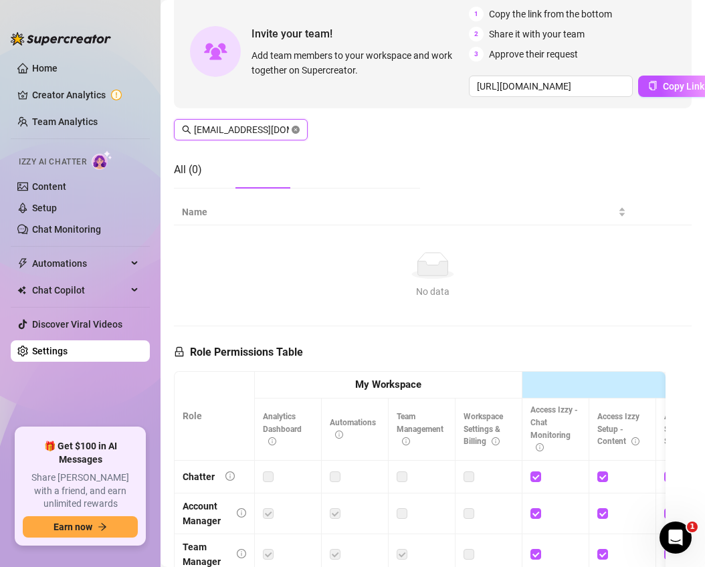
click at [297, 128] on icon "close-circle" at bounding box center [296, 130] width 8 height 8
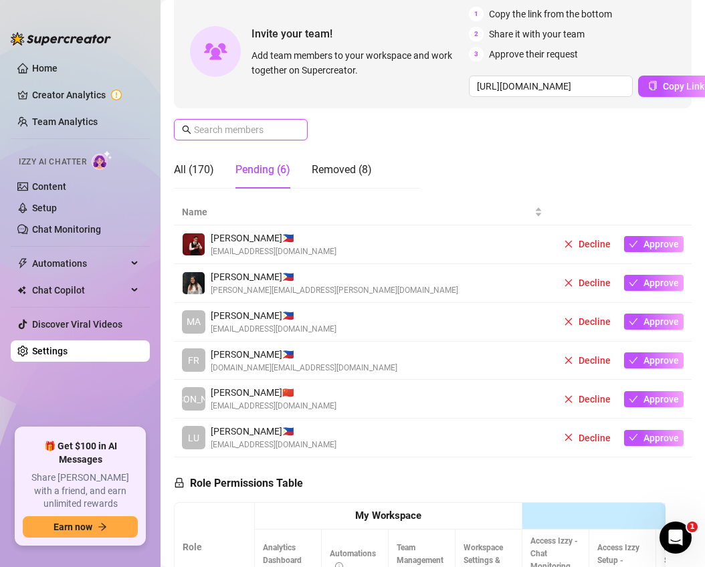
click at [248, 132] on input "text" at bounding box center [241, 129] width 95 height 15
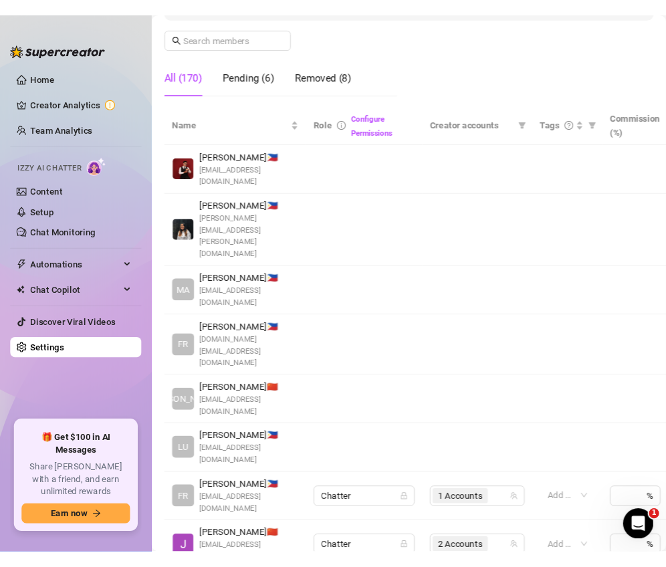
scroll to position [230, 0]
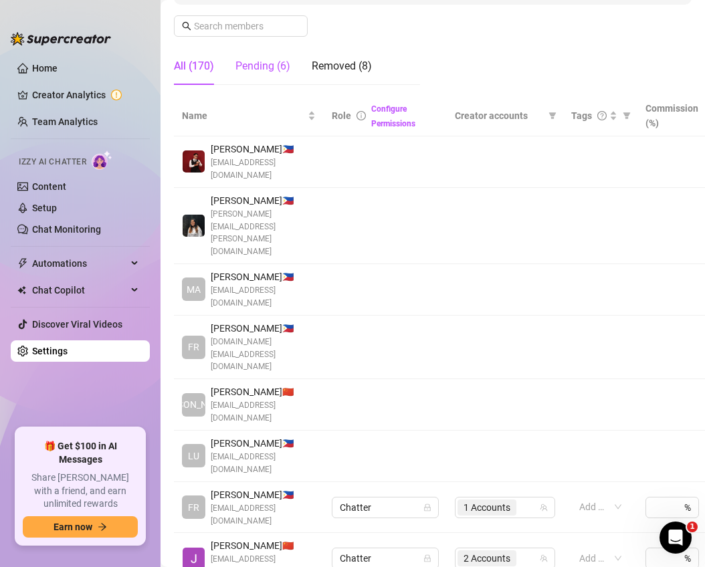
click at [270, 59] on div "Pending (6)" at bounding box center [263, 66] width 55 height 16
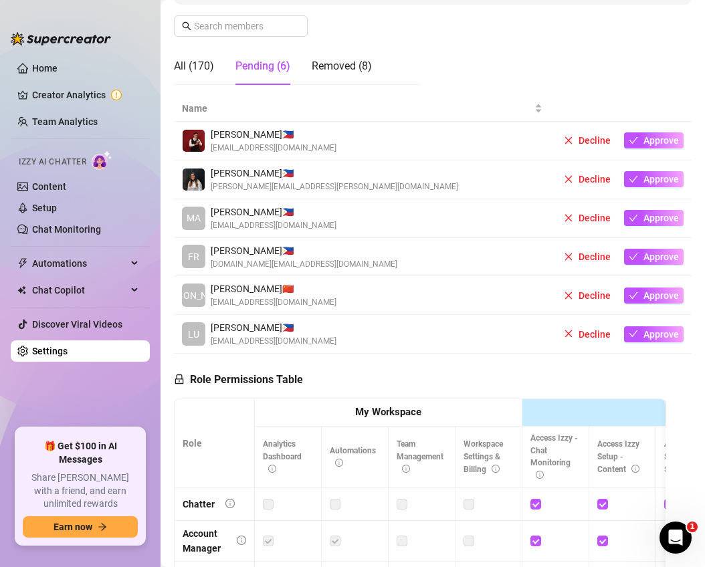
click at [268, 63] on div "Pending (6)" at bounding box center [263, 66] width 55 height 16
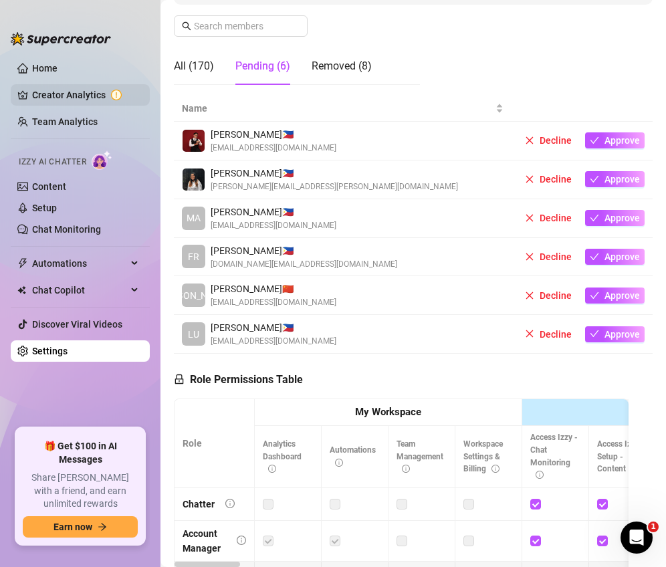
click at [104, 92] on link "Creator Analytics" at bounding box center [85, 94] width 107 height 21
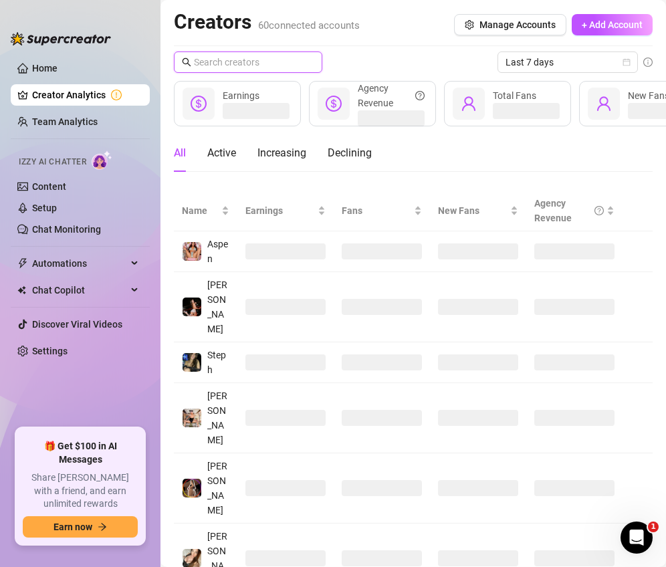
click at [256, 62] on input "text" at bounding box center [249, 62] width 110 height 15
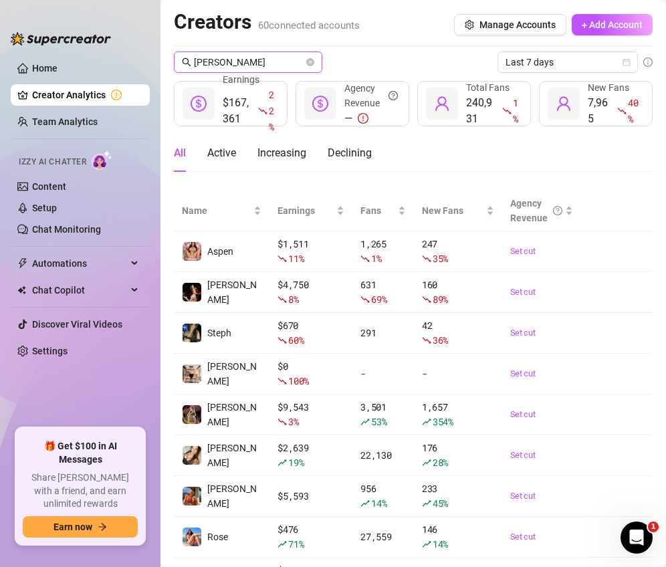
type input "[PERSON_NAME]"
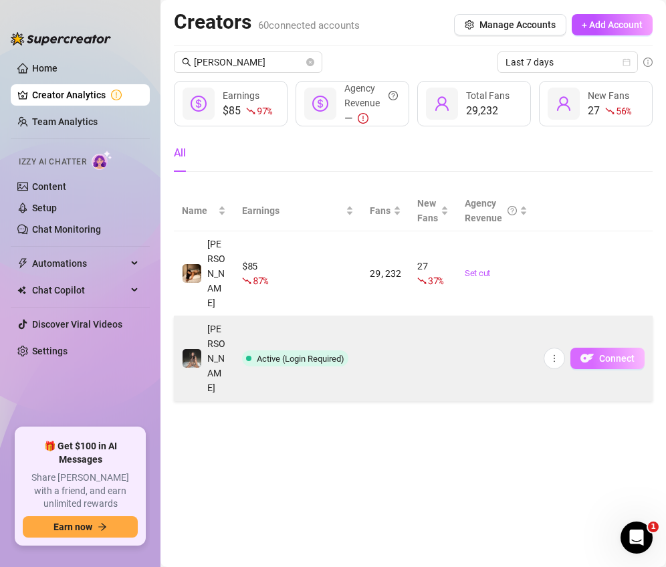
click at [618, 353] on span "Connect" at bounding box center [617, 358] width 35 height 11
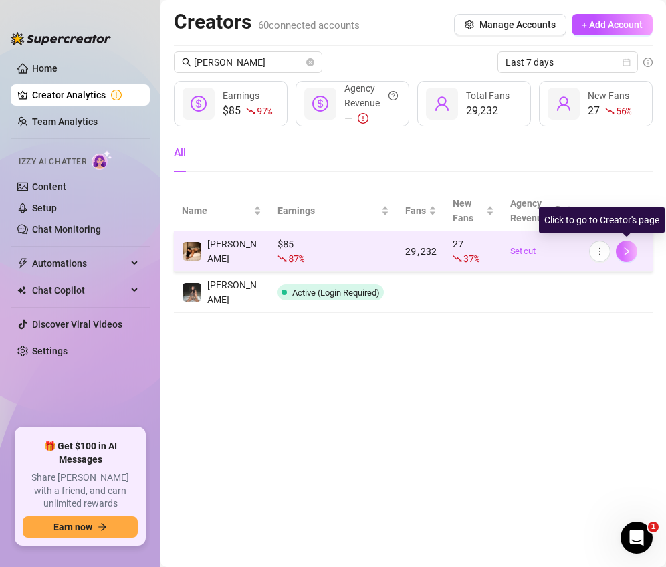
click at [626, 254] on icon "right" at bounding box center [626, 251] width 9 height 9
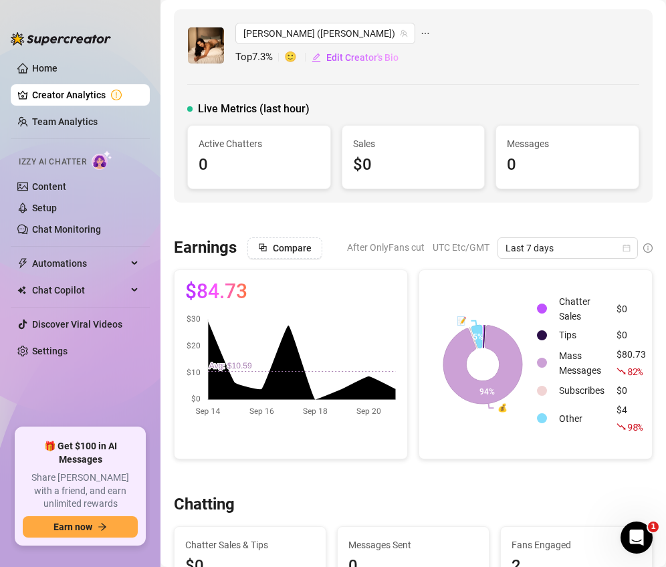
click at [67, 365] on ul "Home Creator Analytics Team Analytics Izzy AI Chatter Content Setup Chat Monito…" at bounding box center [80, 237] width 139 height 371
click at [62, 349] on link "Settings" at bounding box center [49, 351] width 35 height 11
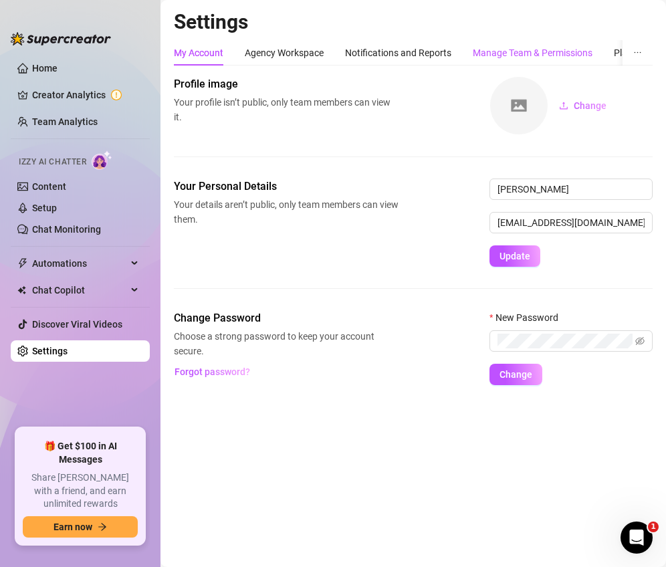
click at [523, 50] on div "Manage Team & Permissions" at bounding box center [533, 53] width 120 height 15
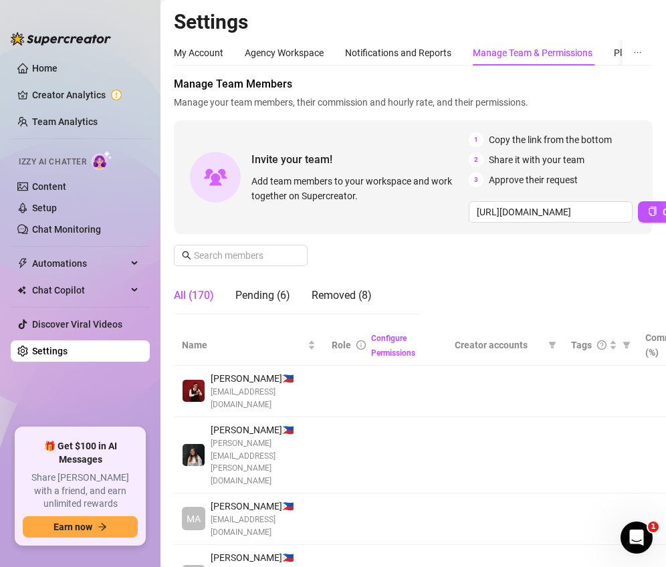
click at [489, 54] on div "Manage Team & Permissions" at bounding box center [533, 53] width 120 height 15
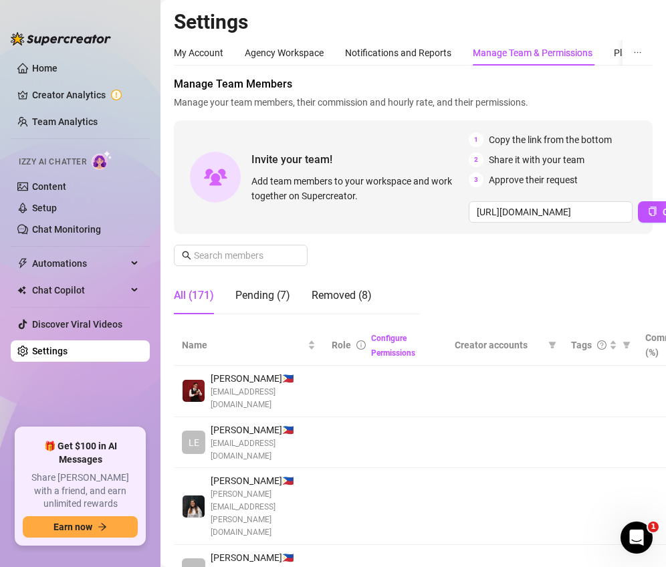
click at [459, 429] on td at bounding box center [505, 444] width 116 height 52
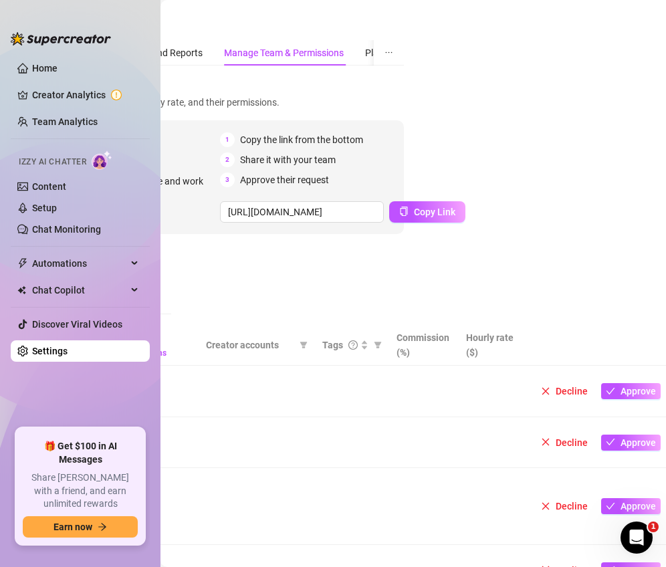
scroll to position [0, 247]
click at [626, 438] on span "Approve" at bounding box center [640, 443] width 35 height 11
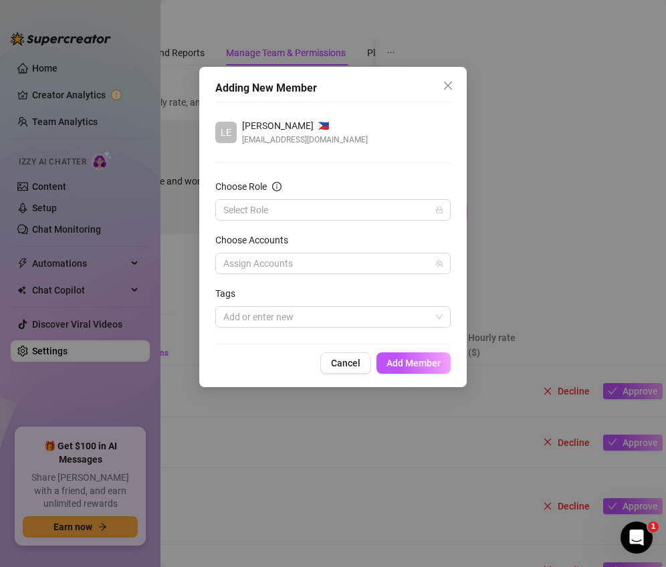
click at [356, 196] on div "Choose Role" at bounding box center [333, 189] width 236 height 20
click at [356, 208] on input "Choose Role" at bounding box center [326, 210] width 207 height 20
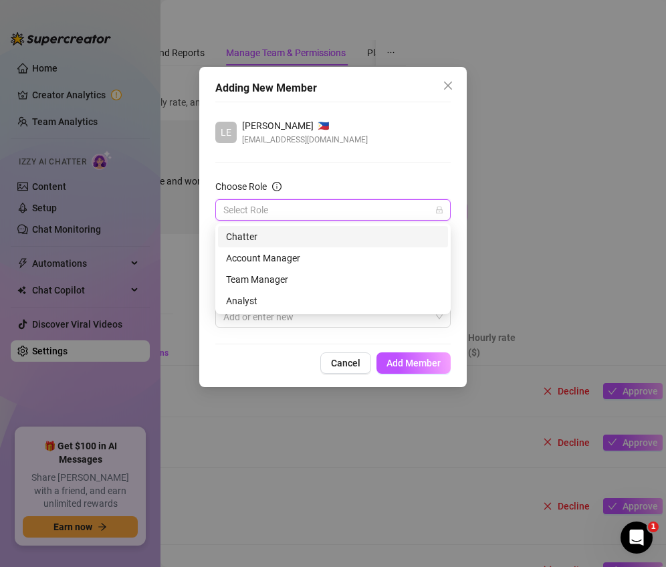
click at [301, 236] on div "Chatter" at bounding box center [333, 237] width 214 height 15
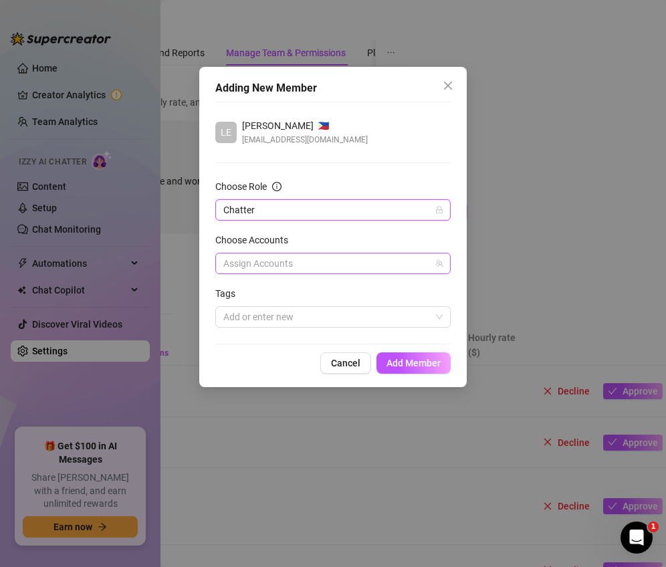
click at [327, 260] on div at bounding box center [326, 263] width 216 height 19
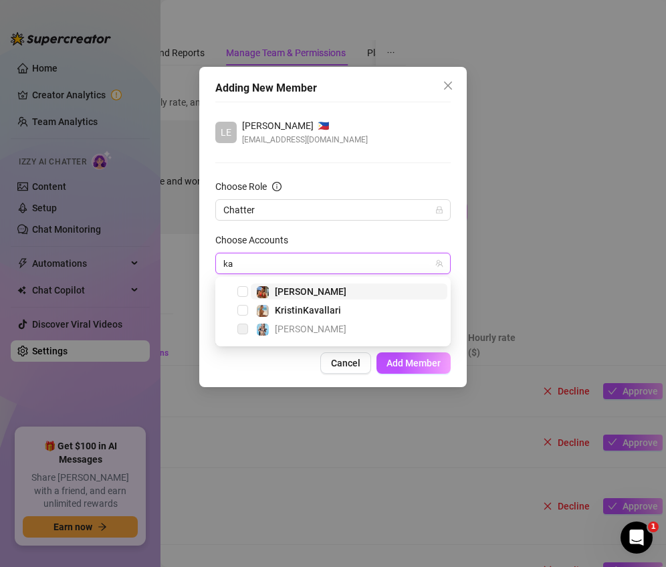
type input "k"
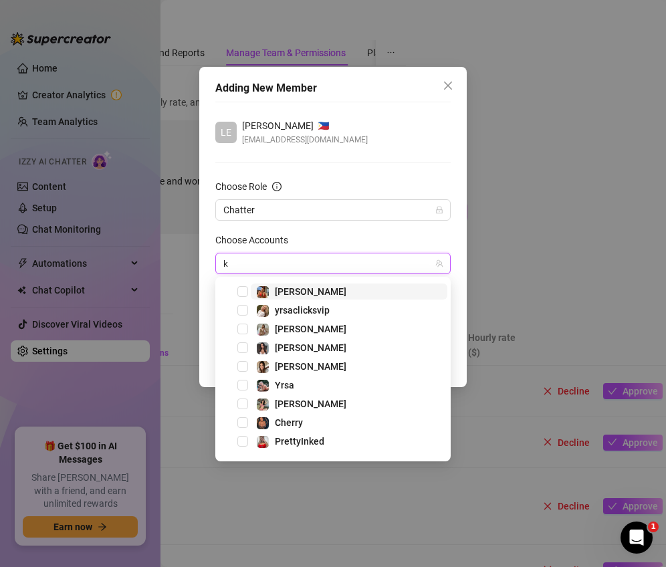
type input "ka"
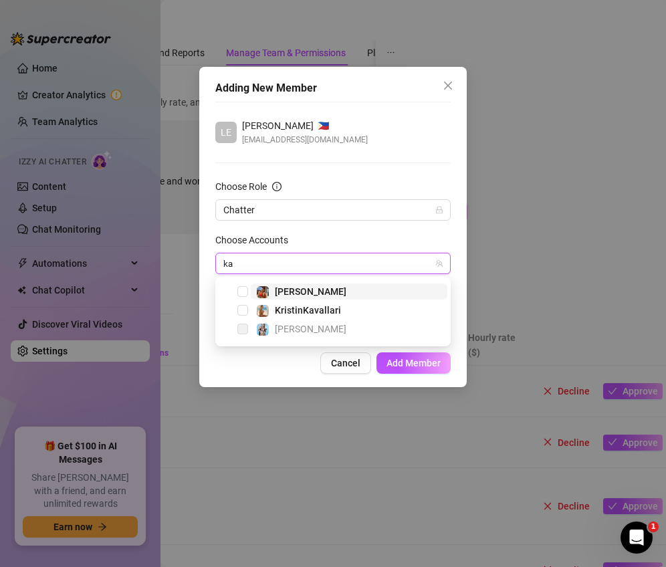
click at [335, 290] on span "[PERSON_NAME]" at bounding box center [349, 292] width 197 height 16
click at [244, 329] on span "Select tree node" at bounding box center [243, 329] width 11 height 11
type input "k"
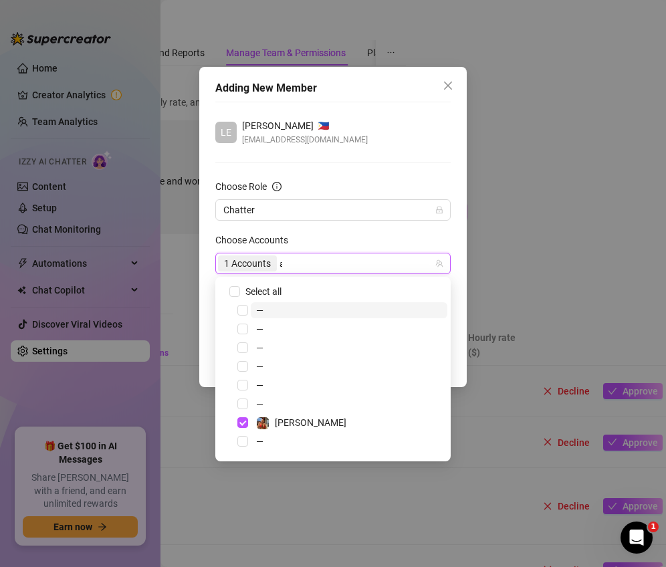
type input "ains"
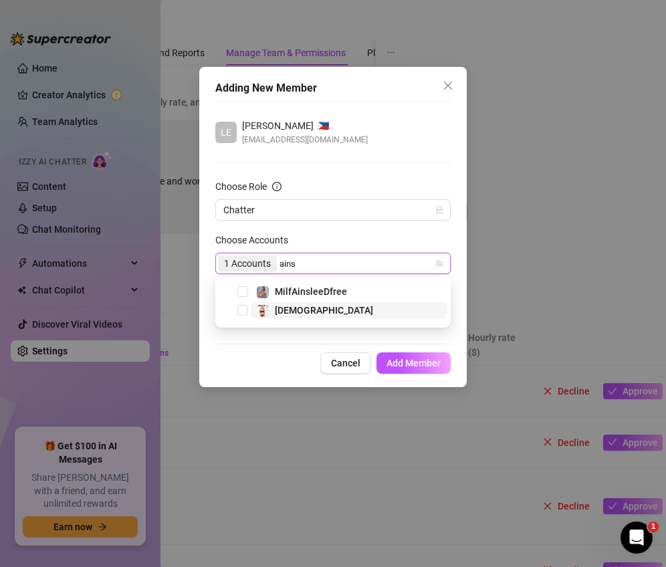
click at [319, 307] on span "[DEMOGRAPHIC_DATA]" at bounding box center [349, 310] width 197 height 16
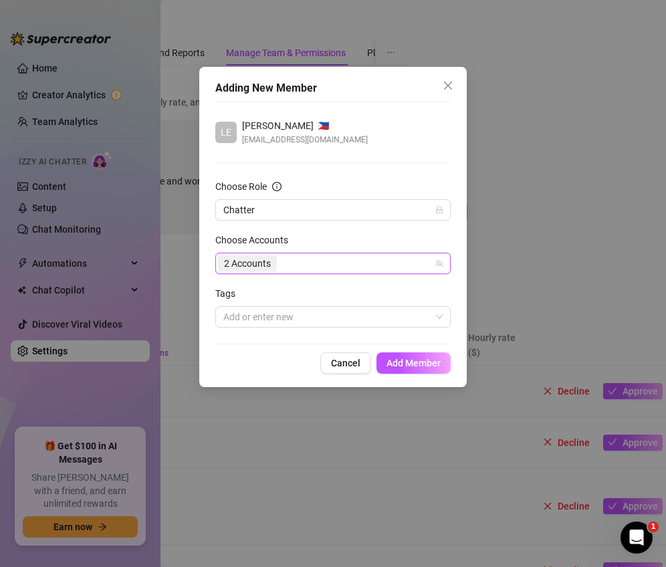
click at [414, 232] on form "Choose Role Chatter Choose Accounts 22359228, 903198 2 Accounts Tags Add or ent…" at bounding box center [333, 253] width 236 height 149
click at [422, 361] on span "Add Member" at bounding box center [414, 363] width 54 height 11
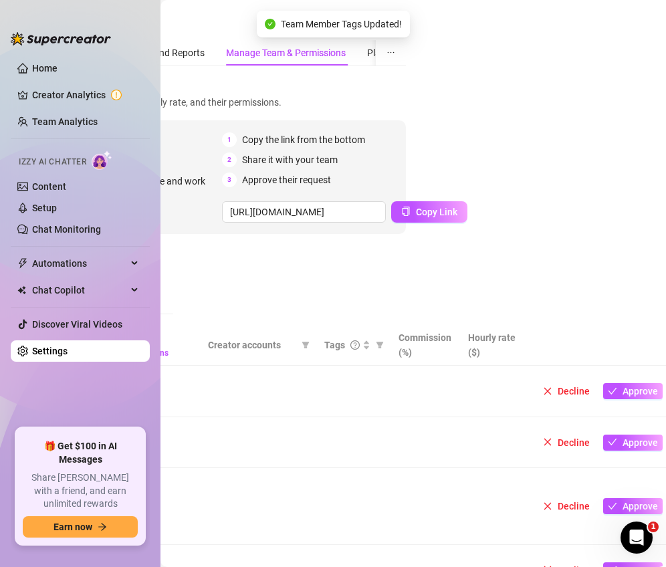
click at [520, 221] on div "[URL][DOMAIN_NAME] Copy Link" at bounding box center [386, 211] width 328 height 21
click at [58, 66] on link "Home" at bounding box center [44, 68] width 25 height 11
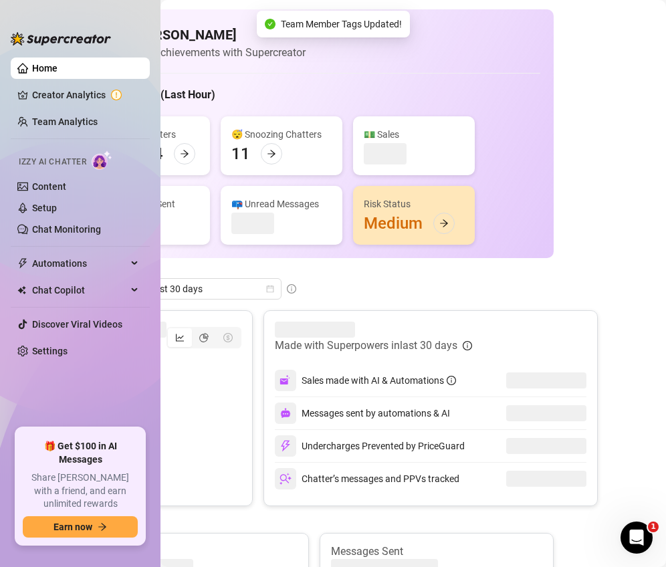
scroll to position [0, 31]
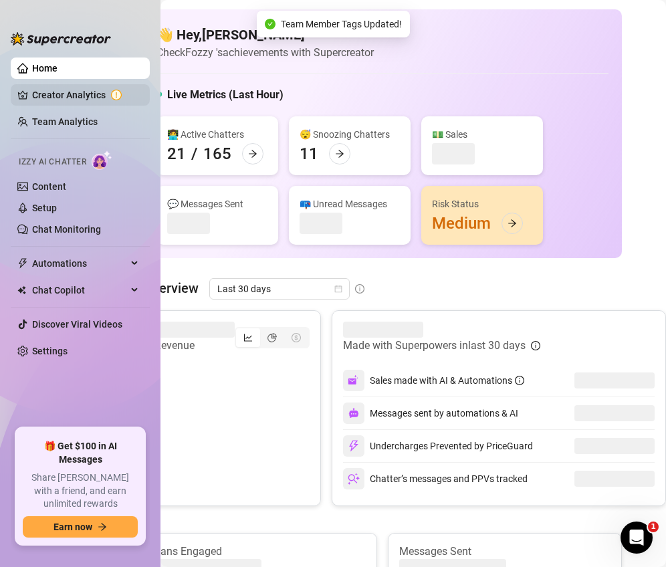
click at [70, 88] on link "Creator Analytics" at bounding box center [85, 94] width 107 height 21
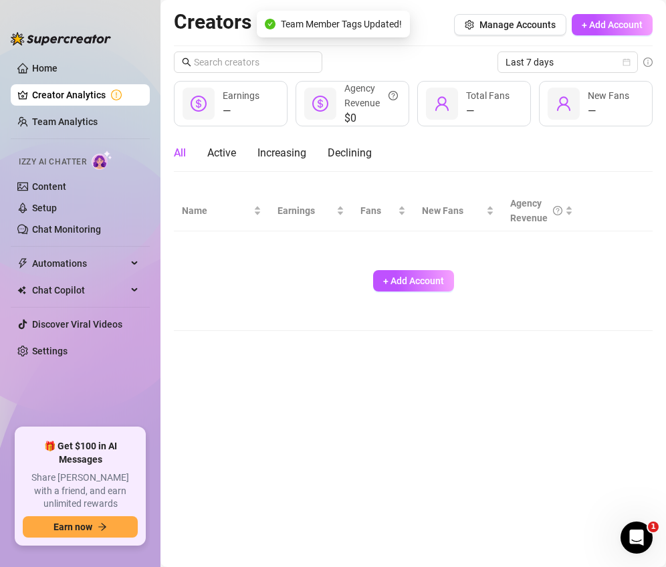
click at [67, 94] on link "Creator Analytics" at bounding box center [85, 94] width 107 height 21
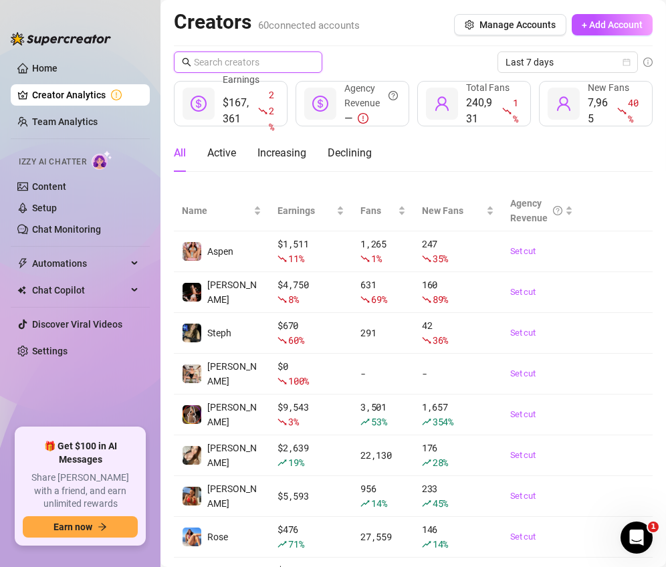
click at [239, 64] on input "text" at bounding box center [249, 62] width 110 height 15
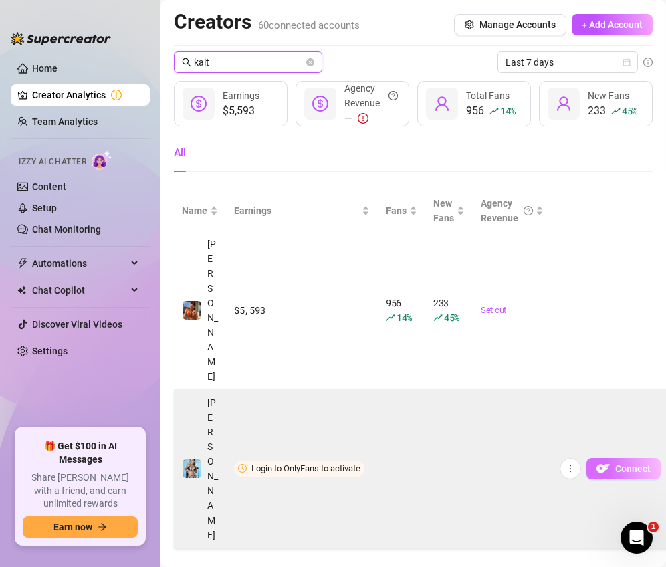
type input "kait"
click at [627, 464] on span "Connect" at bounding box center [633, 469] width 35 height 11
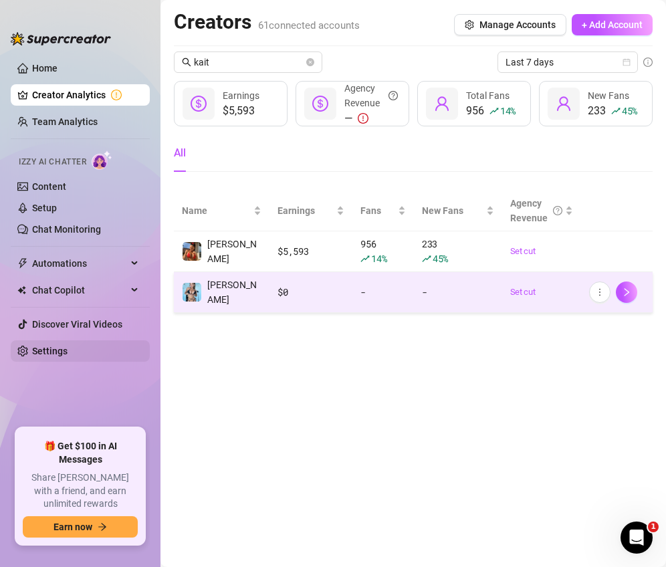
click at [67, 346] on link "Settings" at bounding box center [49, 351] width 35 height 11
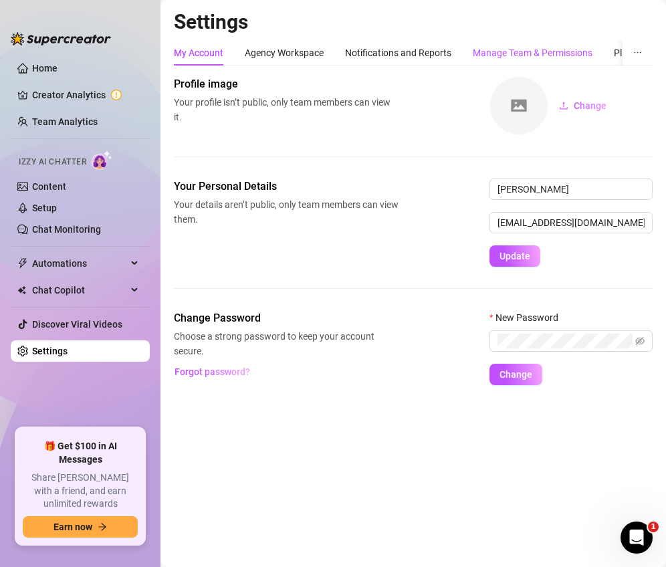
click at [517, 47] on div "Manage Team & Permissions" at bounding box center [533, 53] width 120 height 15
click at [488, 57] on div "Manage Team & Permissions" at bounding box center [533, 53] width 120 height 15
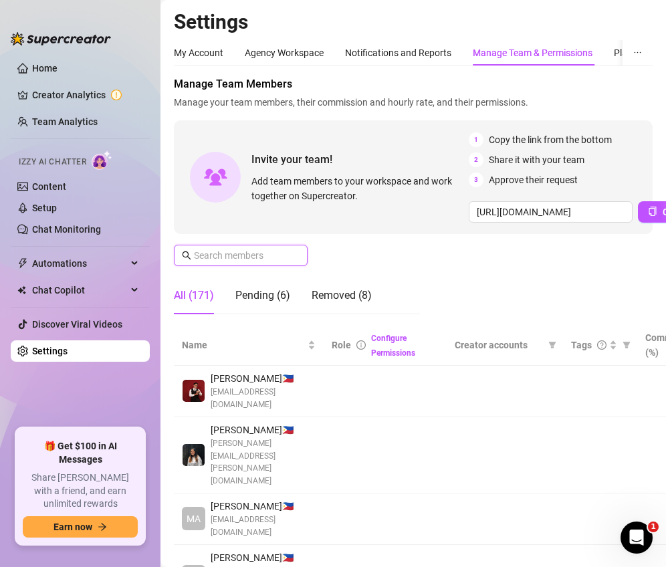
click at [226, 254] on input "text" at bounding box center [241, 255] width 95 height 15
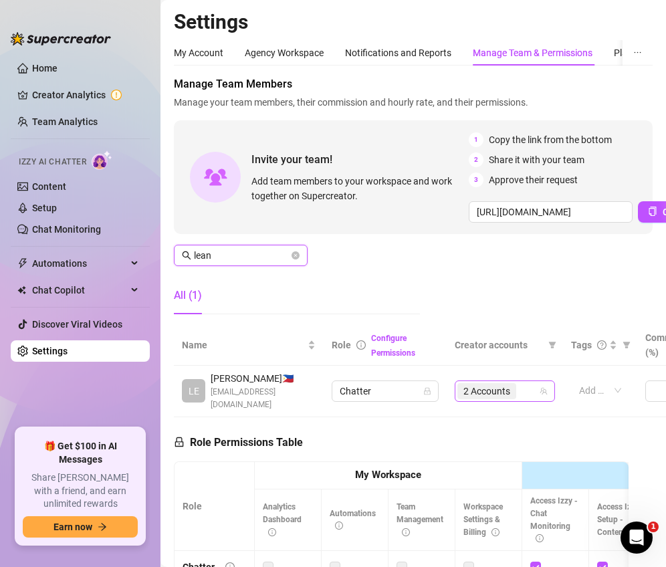
type input "lean"
click at [519, 383] on input "search" at bounding box center [520, 391] width 3 height 16
click at [524, 382] on div "2 Accounts" at bounding box center [498, 391] width 81 height 19
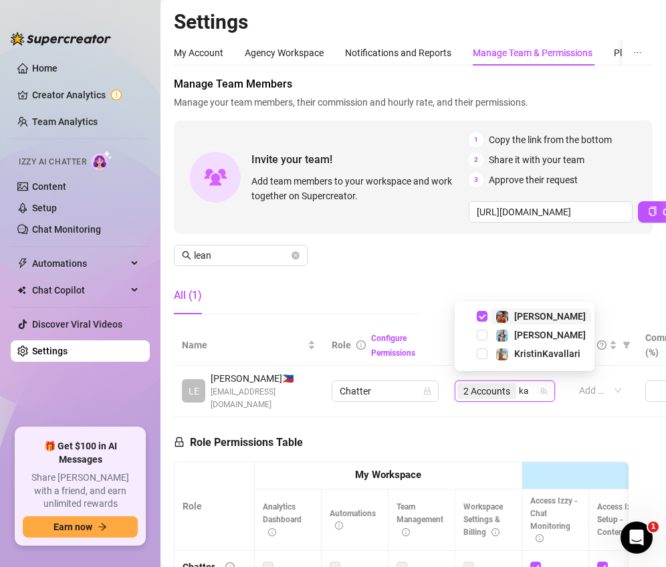
type input "kai"
click at [482, 349] on span "Select tree node" at bounding box center [482, 354] width 11 height 11
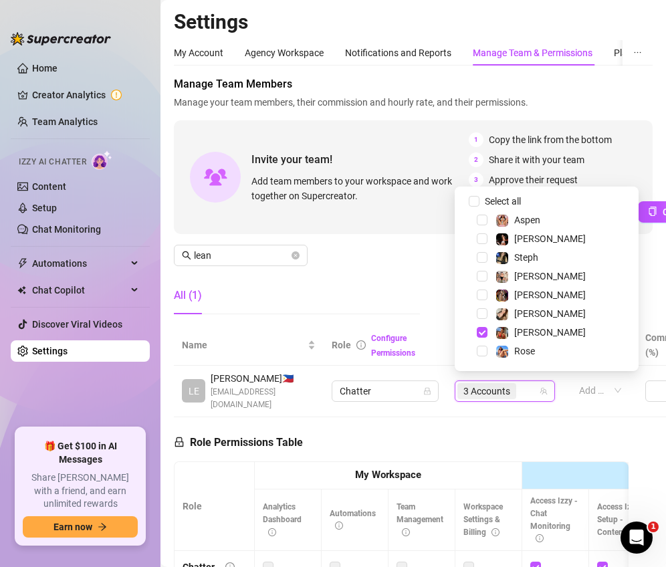
click at [397, 260] on div "Manage Team Members Manage your team members, their commission and hourly rate,…" at bounding box center [413, 200] width 479 height 249
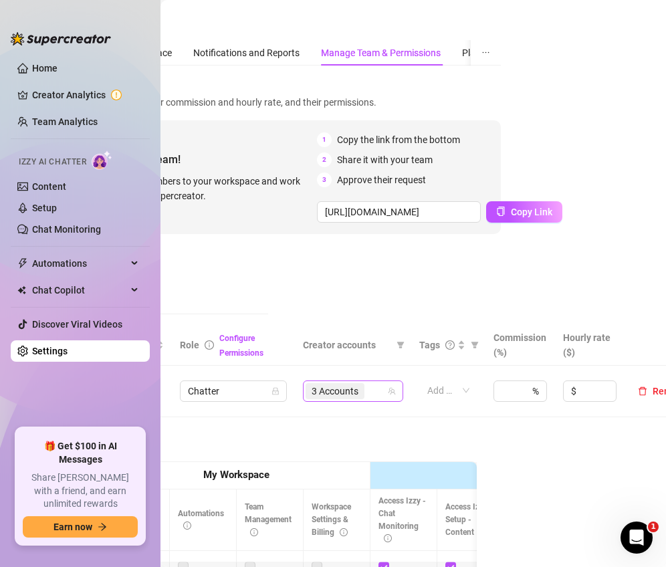
scroll to position [0, 185]
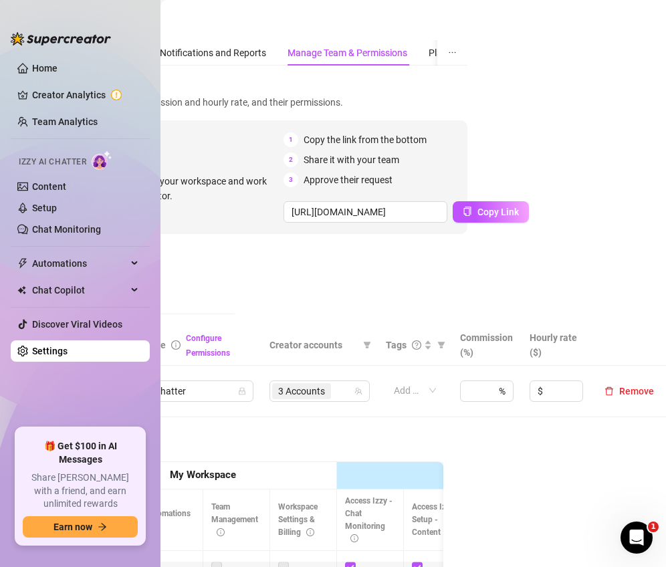
click at [624, 266] on div "Settings My Account Agency Workspace Notifications and Reports Manage Team & Pe…" at bounding box center [414, 283] width 506 height 567
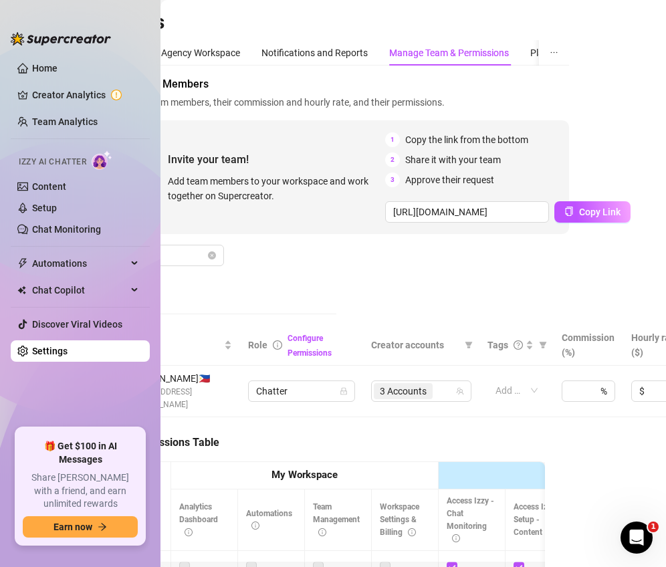
scroll to position [0, 0]
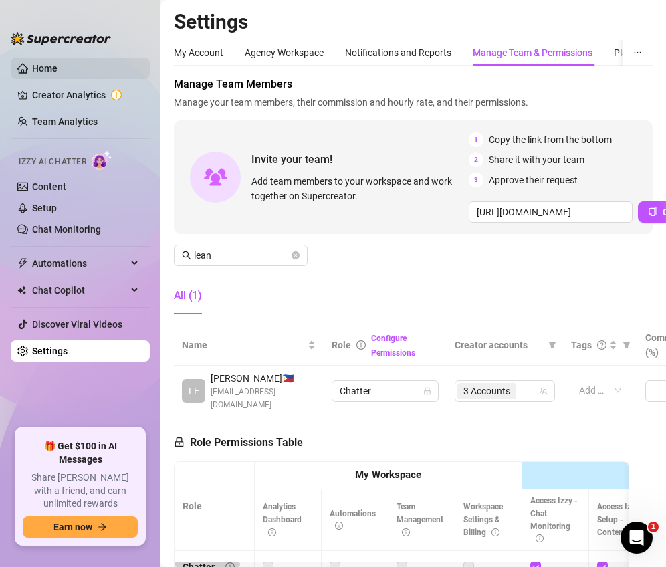
click at [52, 68] on link "Home" at bounding box center [44, 68] width 25 height 11
click at [52, 69] on link "Home" at bounding box center [44, 68] width 25 height 11
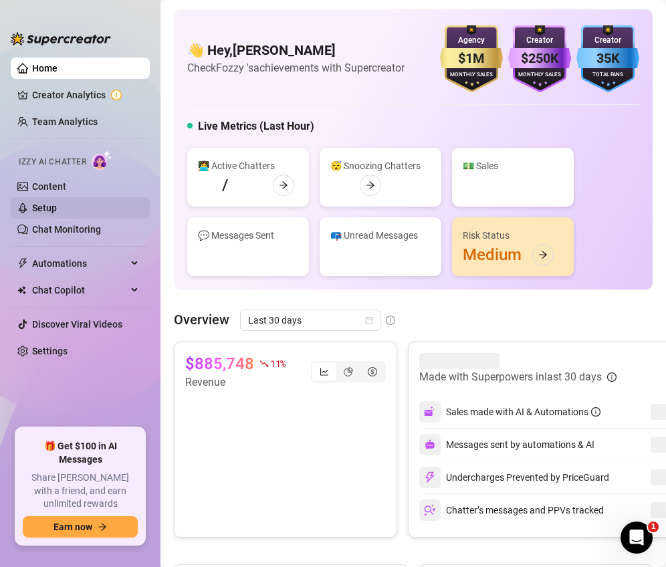
click at [38, 64] on link "Home" at bounding box center [44, 68] width 25 height 11
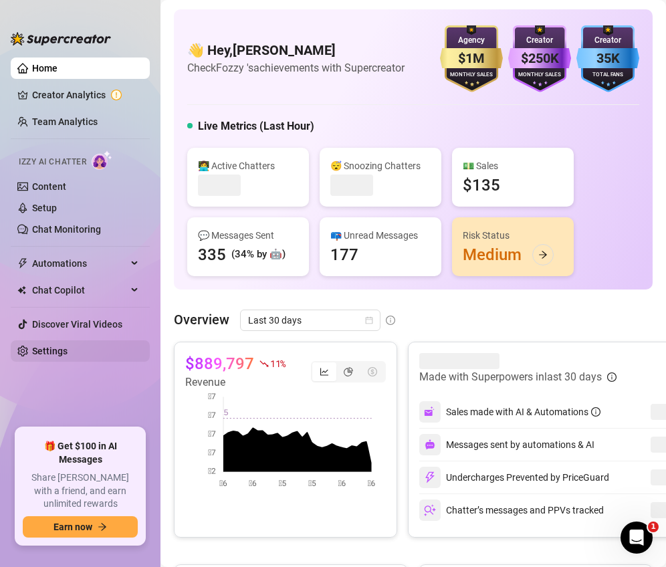
click at [61, 357] on link "Settings" at bounding box center [49, 351] width 35 height 11
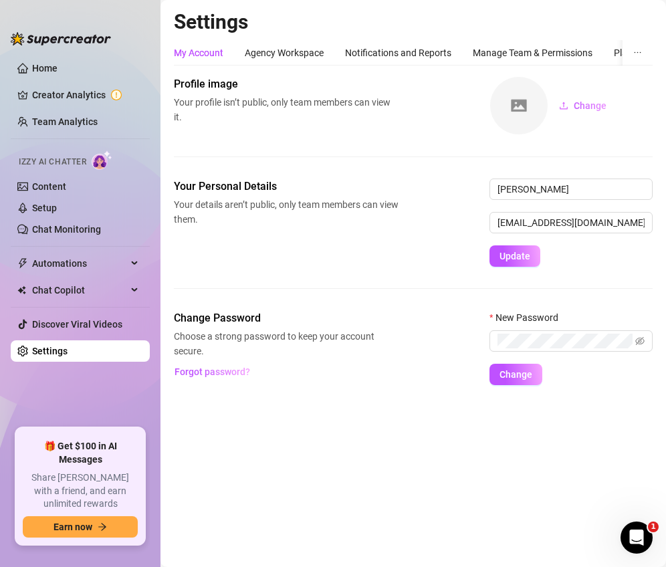
click at [60, 355] on link "Settings" at bounding box center [49, 351] width 35 height 11
click at [551, 48] on div "Manage Team & Permissions" at bounding box center [533, 53] width 120 height 15
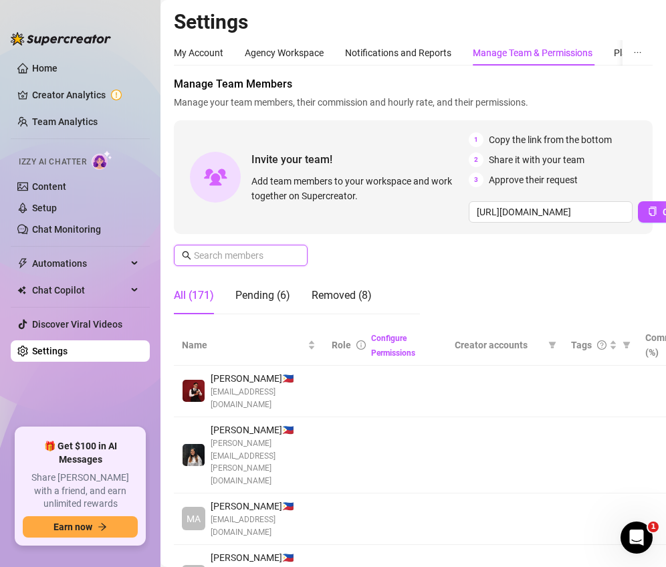
click at [261, 258] on input "text" at bounding box center [241, 255] width 95 height 15
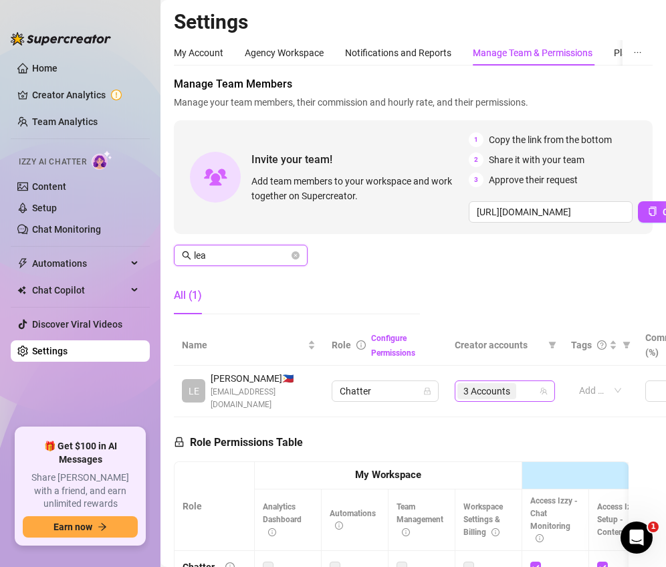
click at [529, 386] on div "3 Accounts" at bounding box center [498, 391] width 81 height 19
type input "lea"
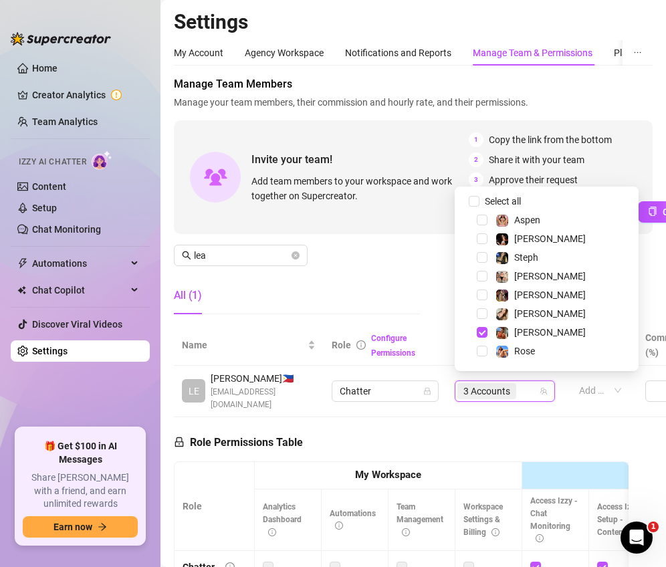
click at [527, 387] on div "3 Accounts" at bounding box center [498, 391] width 81 height 19
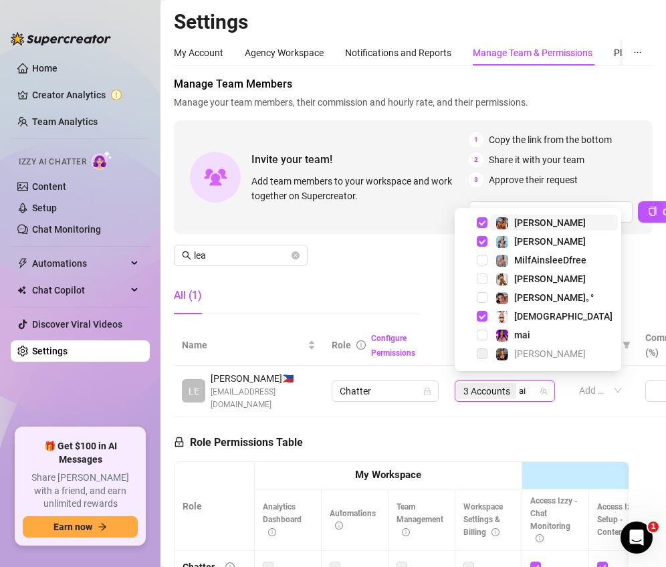
type input "ain"
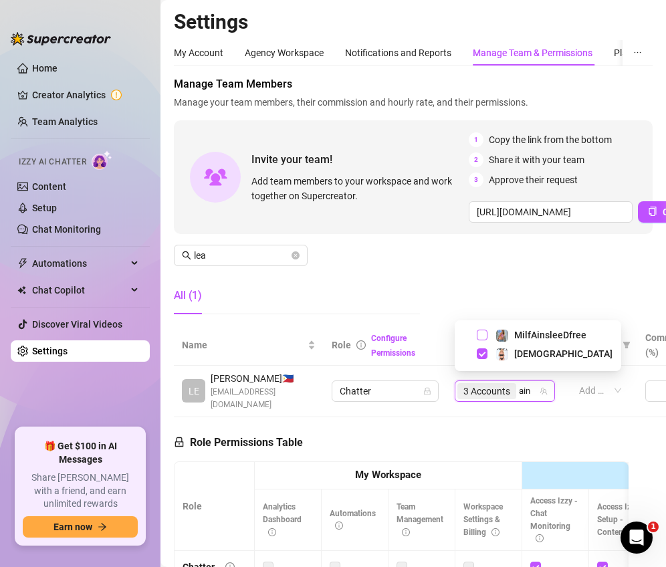
click at [477, 333] on span "Select tree node" at bounding box center [482, 335] width 11 height 11
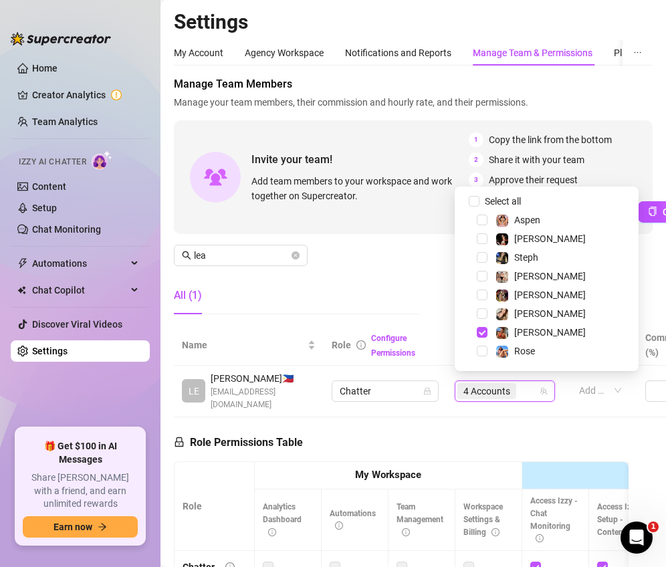
click at [523, 385] on div "4 Accounts" at bounding box center [498, 391] width 81 height 19
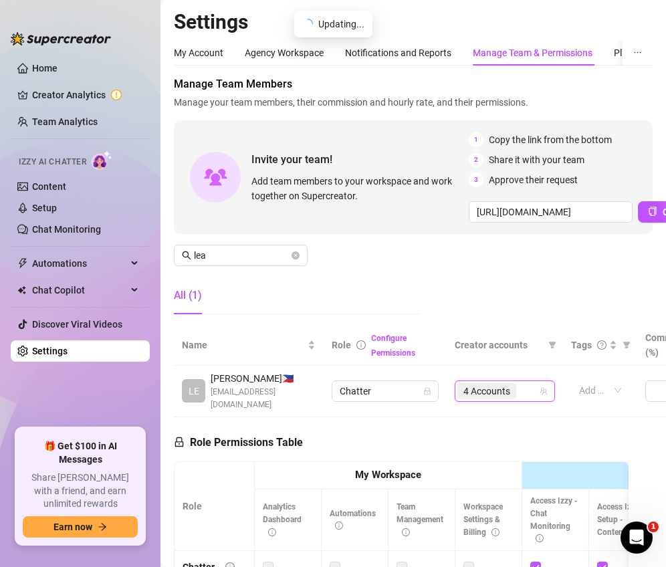
click at [523, 385] on div "4 Accounts" at bounding box center [498, 391] width 81 height 19
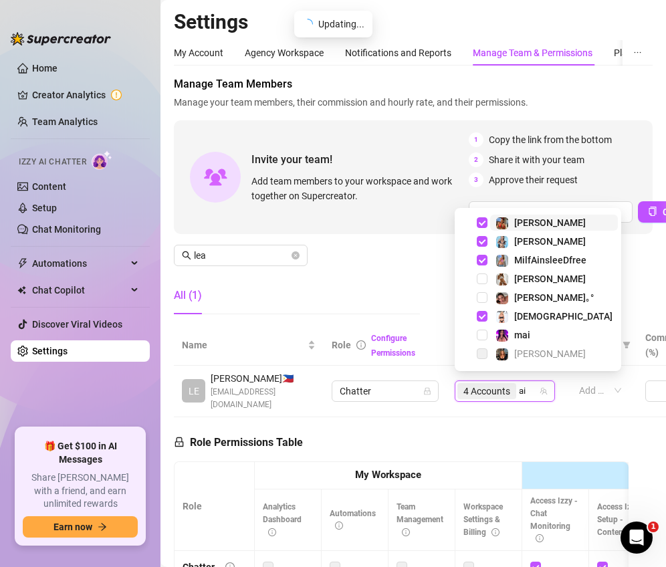
type input "ain"
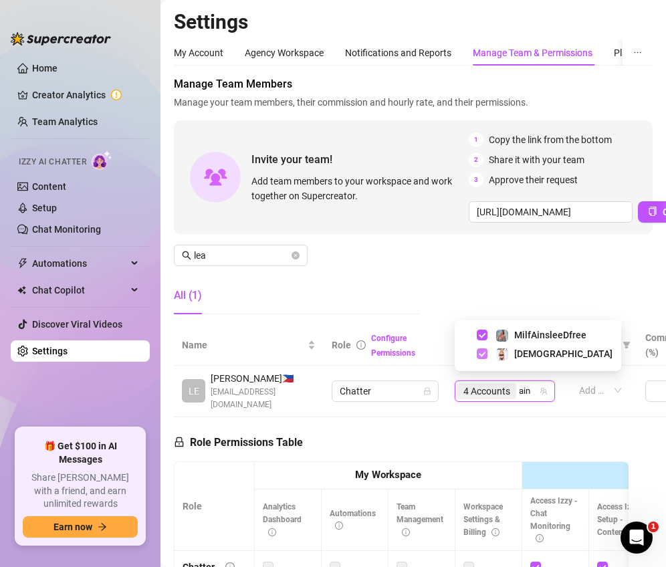
click at [480, 353] on span "Select tree node" at bounding box center [482, 354] width 11 height 11
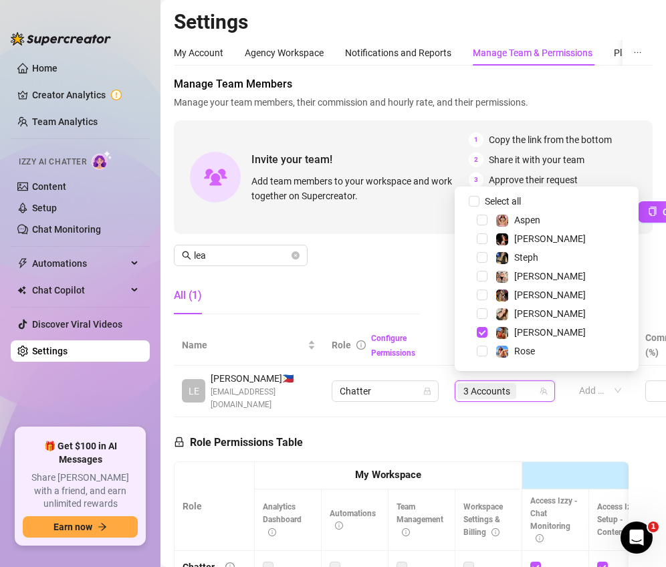
click at [653, 284] on main "Settings My Account Agency Workspace Notifications and Reports Manage Team & Pe…" at bounding box center [414, 426] width 506 height 853
